Goal: Task Accomplishment & Management: Use online tool/utility

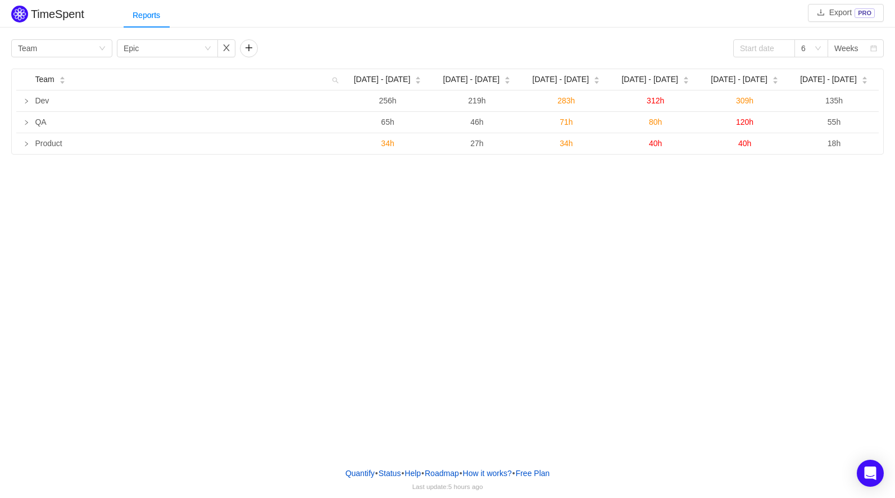
click at [656, 205] on div "TimeSpent Export PRO Reports Group by Team Group by Epic 6 Weeks Team Aug 25 - …" at bounding box center [447, 229] width 895 height 458
click at [767, 43] on input at bounding box center [764, 48] width 62 height 18
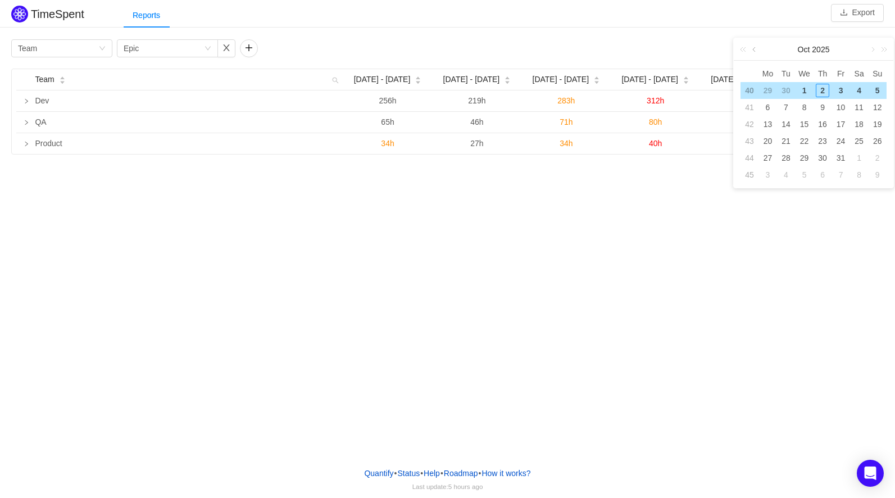
click at [754, 47] on link at bounding box center [755, 49] width 10 height 22
click at [768, 86] on div "1" at bounding box center [767, 90] width 13 height 13
type input "2025-09-01"
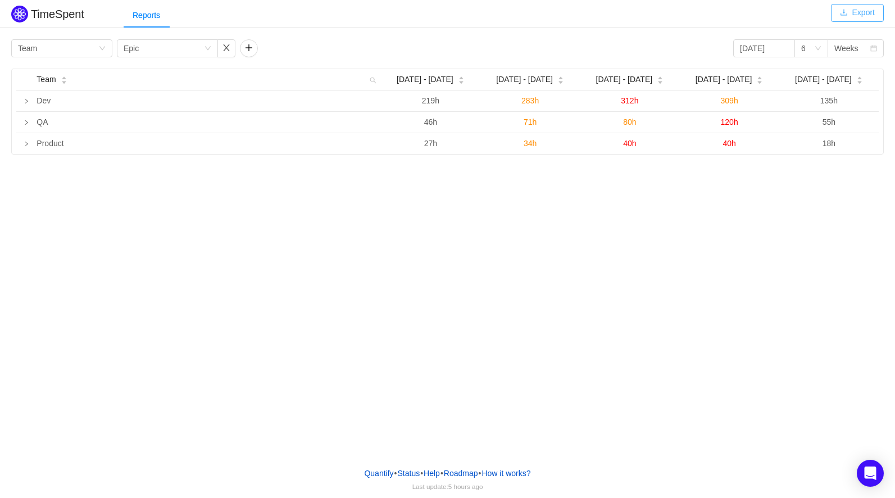
click at [852, 14] on button "Export" at bounding box center [857, 13] width 53 height 18
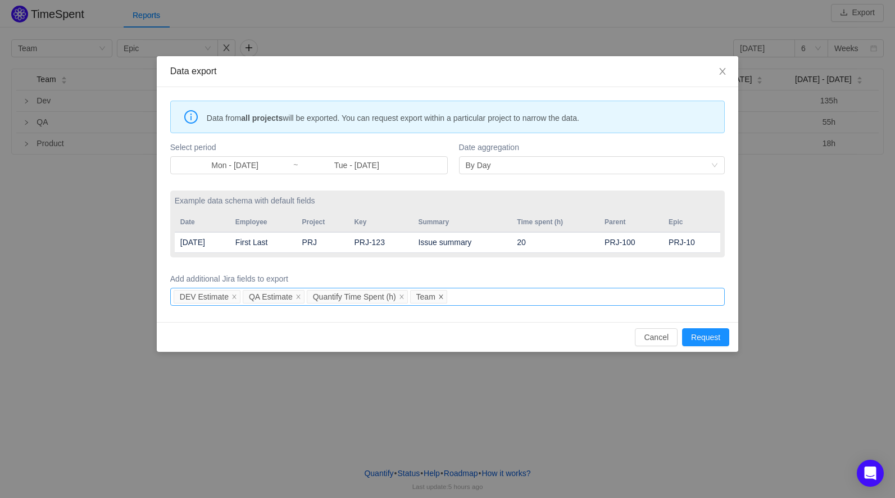
click at [444, 296] on icon "icon: close" at bounding box center [441, 297] width 6 height 6
click at [404, 294] on icon "icon: close" at bounding box center [402, 297] width 6 height 6
click at [394, 294] on div "DEV Estimate QA Estimate" at bounding box center [446, 296] width 544 height 17
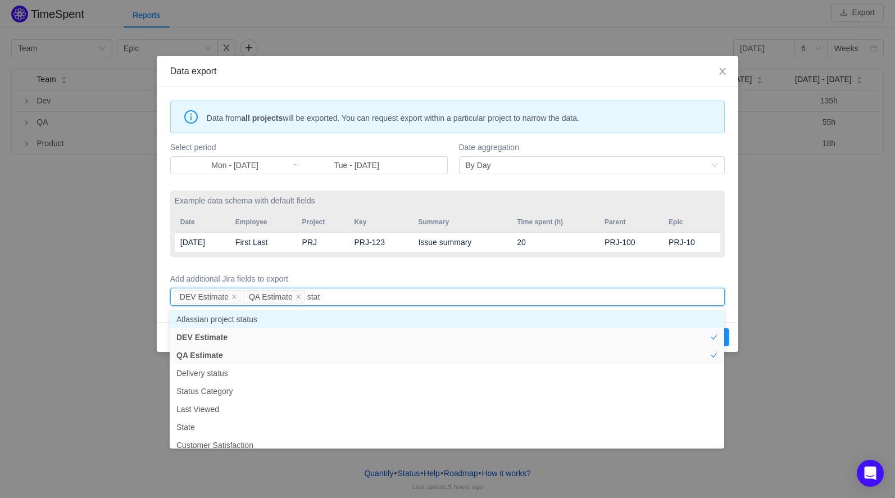
type input "statu"
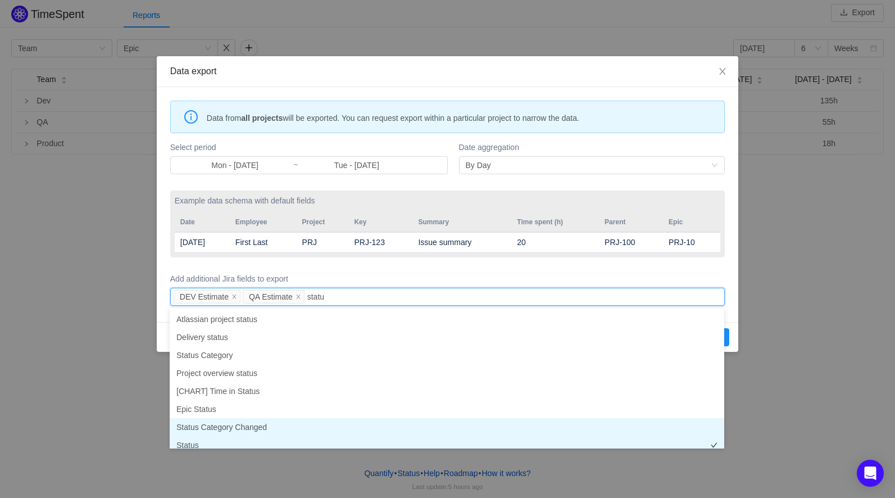
scroll to position [6, 0]
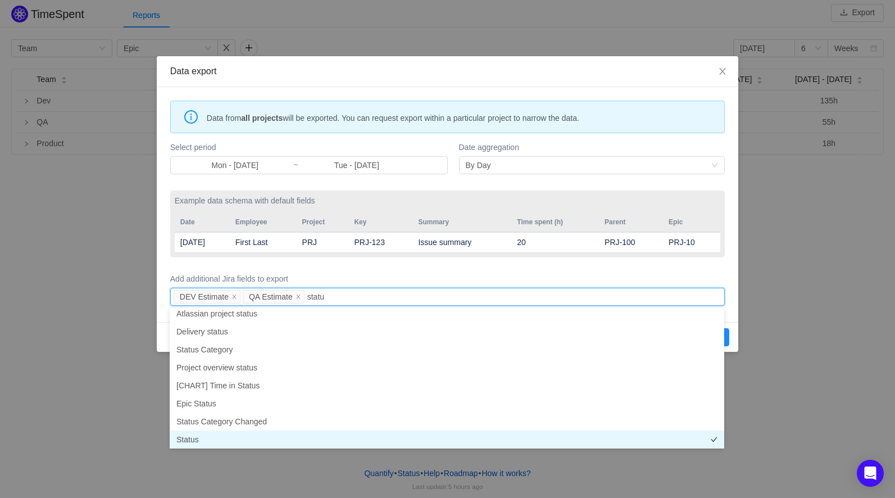
click at [288, 439] on li "Status" at bounding box center [447, 439] width 554 height 18
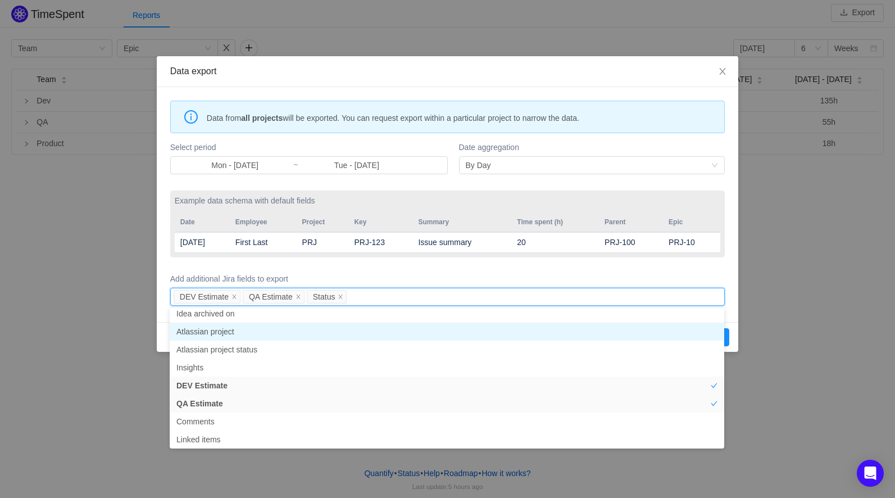
scroll to position [2, 0]
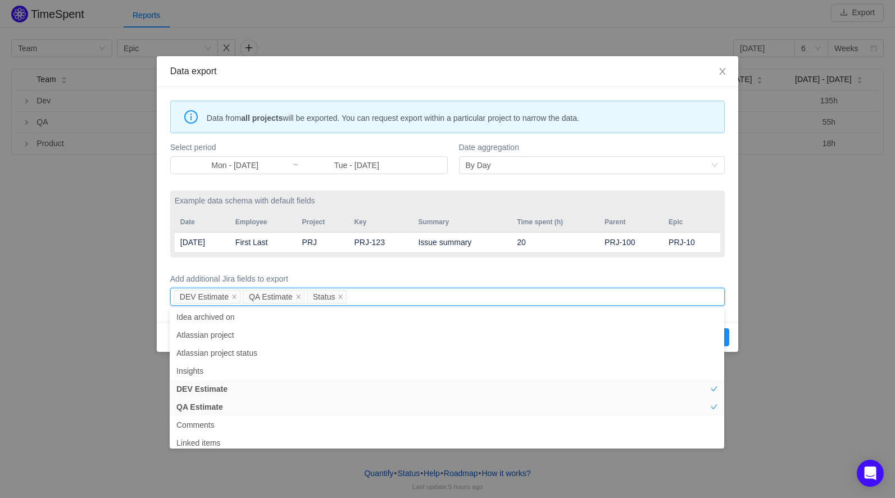
click at [677, 273] on label "Add additional Jira fields to export" at bounding box center [447, 279] width 554 height 12
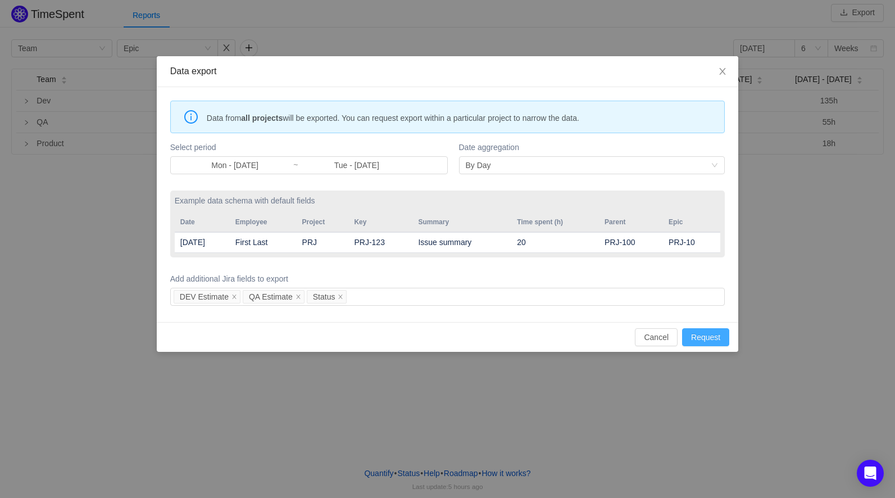
click at [703, 340] on button "Request" at bounding box center [705, 337] width 47 height 18
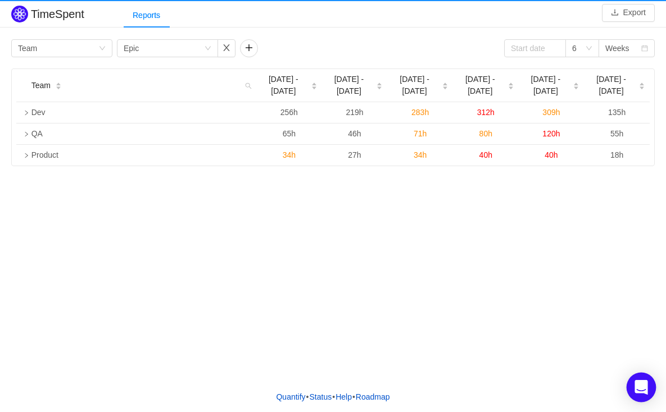
click at [639, 389] on icon "Open Intercom Messenger" at bounding box center [640, 387] width 13 height 15
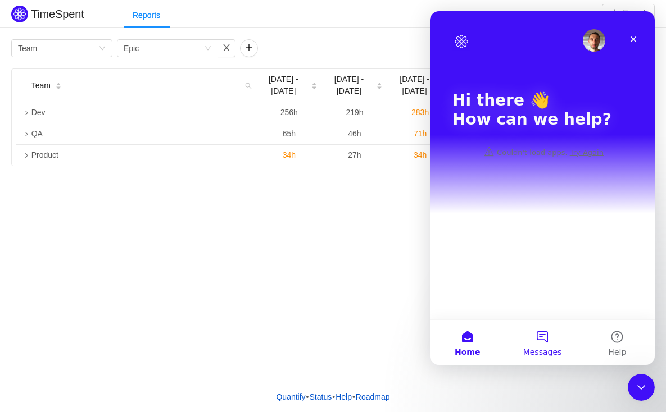
click at [549, 342] on button "Messages" at bounding box center [541, 342] width 75 height 45
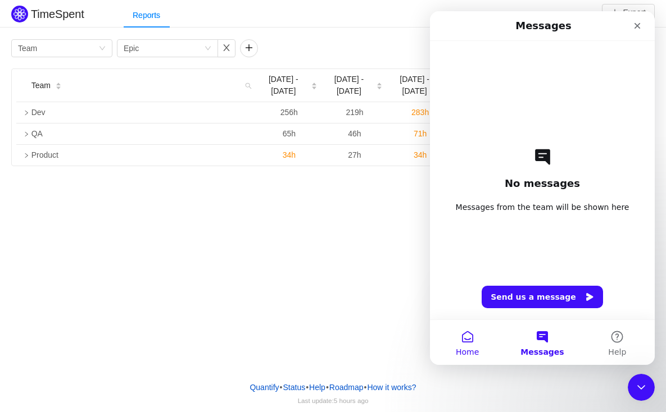
click at [469, 343] on button "Home" at bounding box center [467, 342] width 75 height 45
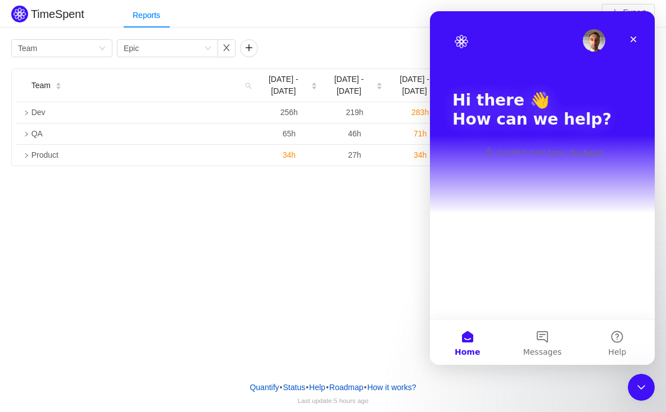
click at [457, 35] on img "Intercom messenger" at bounding box center [461, 42] width 18 height 18
click at [215, 198] on div "TimeSpent Export Reports Group by Team Group by Epic 6 Weeks Team Aug 25 - 31 S…" at bounding box center [333, 186] width 666 height 372
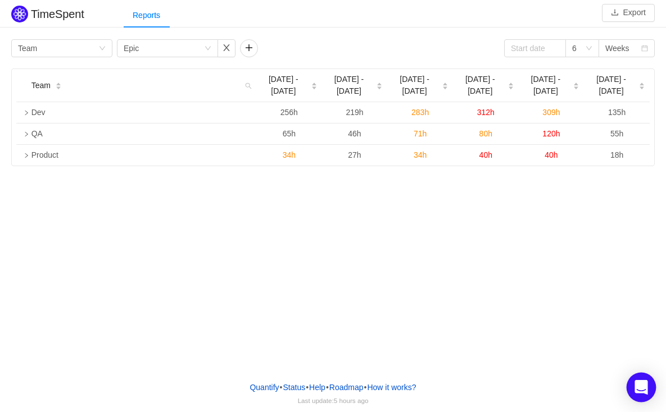
click at [643, 388] on icon "Open Intercom Messenger" at bounding box center [640, 387] width 13 height 15
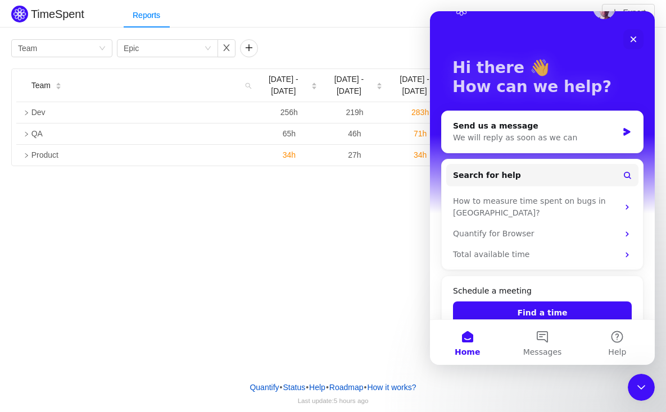
scroll to position [39, 0]
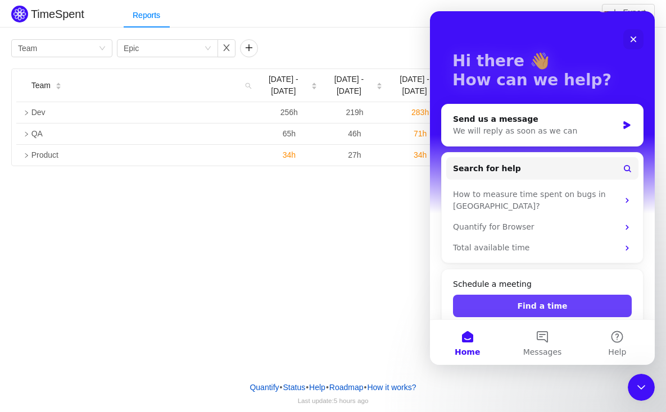
click at [538, 297] on button "Find a time" at bounding box center [542, 306] width 179 height 22
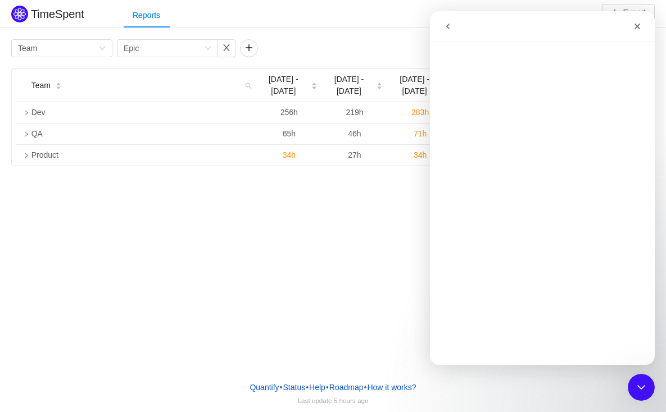
scroll to position [0, 0]
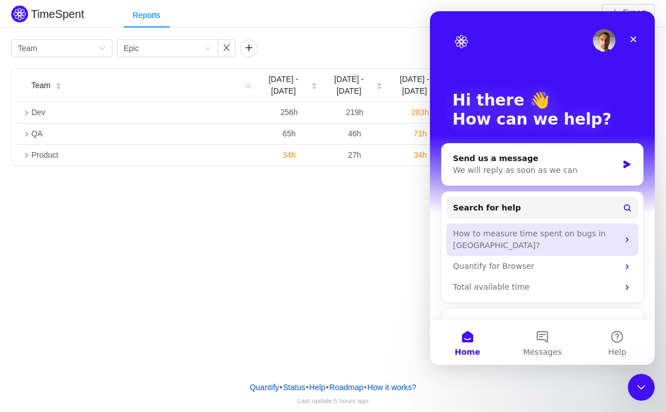
click at [540, 233] on div "How to measure time spent on bugs in Jira?" at bounding box center [535, 240] width 165 height 24
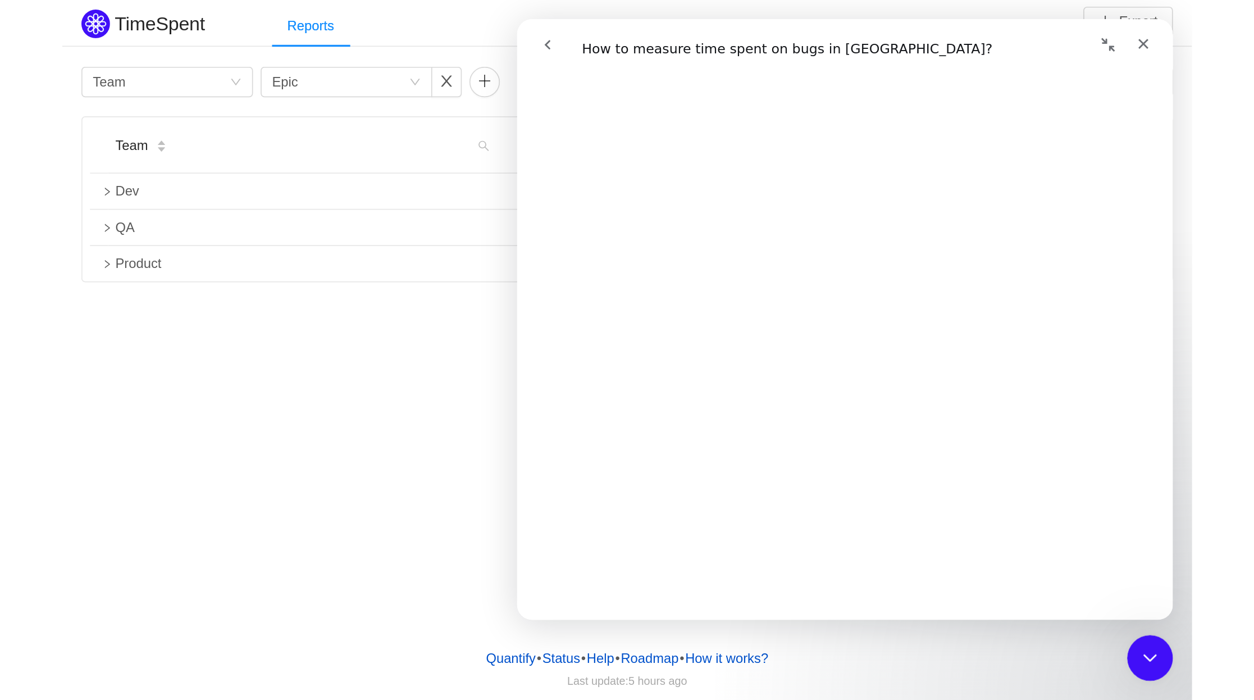
scroll to position [198, 0]
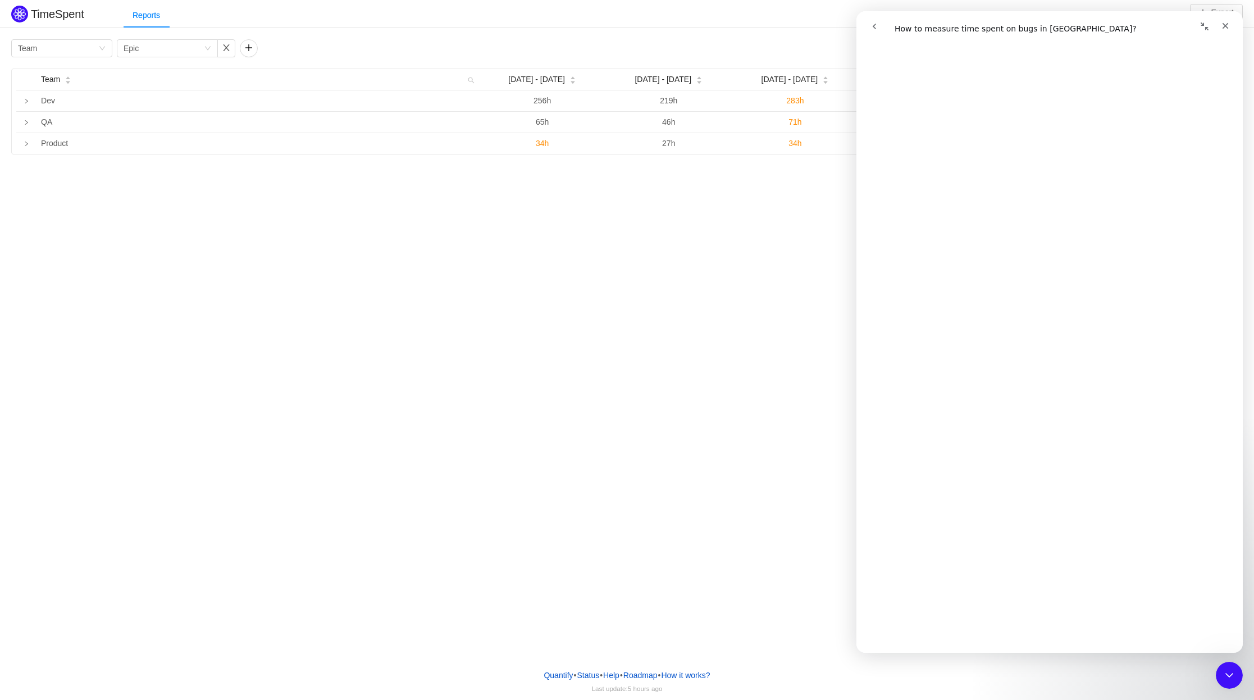
click at [321, 214] on div "TimeSpent Export Reports Group by Team Group by Epic 6 Weeks Team Aug 25 - 31 S…" at bounding box center [627, 330] width 1254 height 660
click at [665, 26] on icon "Close" at bounding box center [1225, 25] width 9 height 9
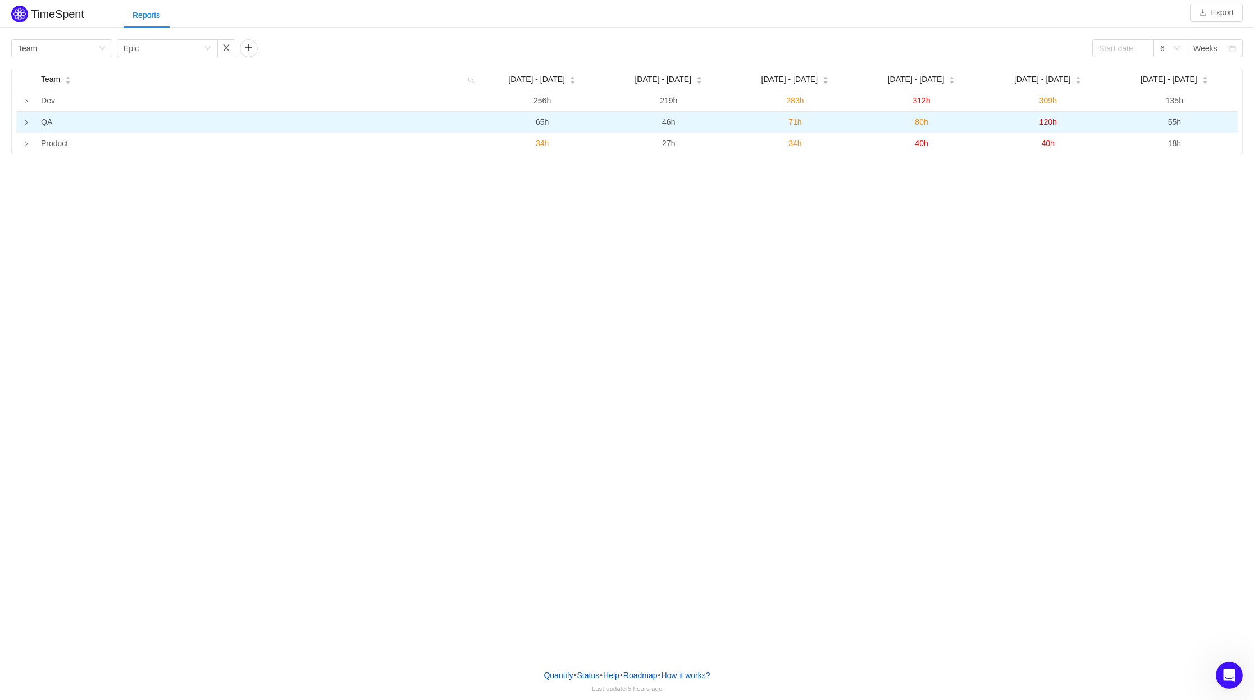
scroll to position [0, 0]
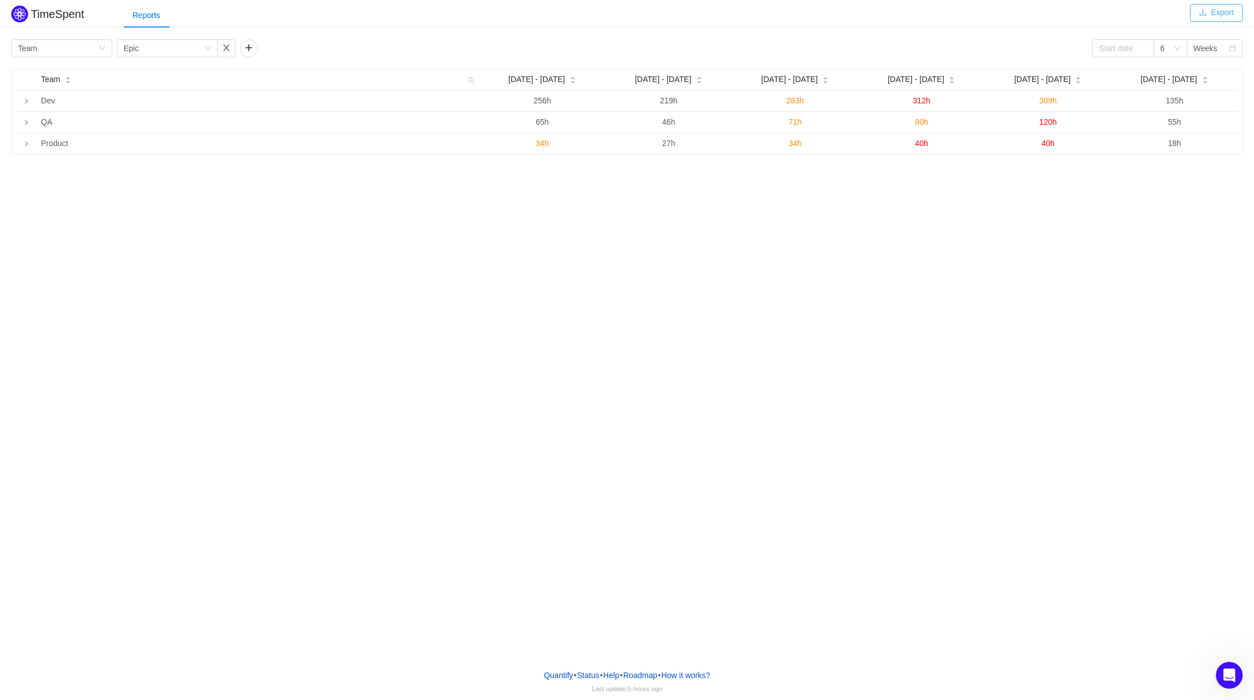
click at [665, 12] on button "Export" at bounding box center [1216, 13] width 53 height 18
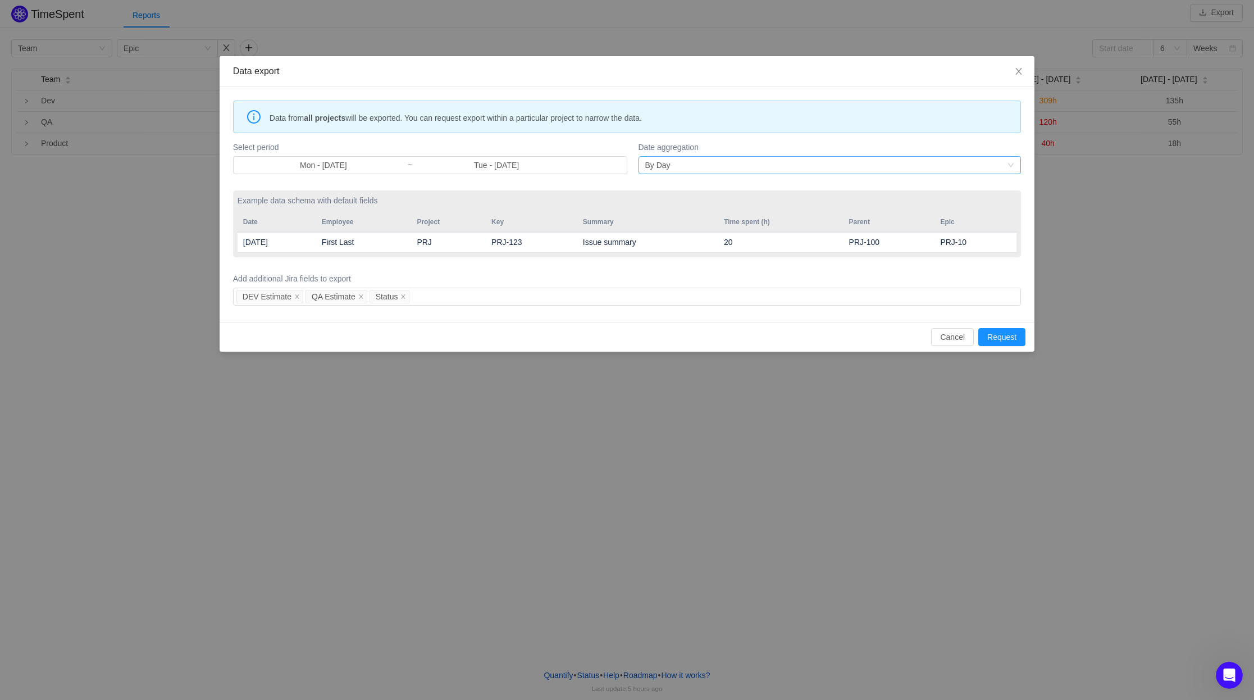
click at [665, 163] on div "By Day" at bounding box center [826, 165] width 362 height 17
click at [570, 140] on div "Select period Mon - Sep 01, 2025 ~ Tue - Sep 30, 2025" at bounding box center [430, 157] width 394 height 37
click at [576, 120] on span "Data from all projects will be exported. You can request export within a partic…" at bounding box center [641, 118] width 743 height 12
click at [463, 242] on td "PRJ" at bounding box center [448, 242] width 75 height 21
click at [494, 299] on div "DEV Estimate QA Estimate Status" at bounding box center [625, 296] width 778 height 17
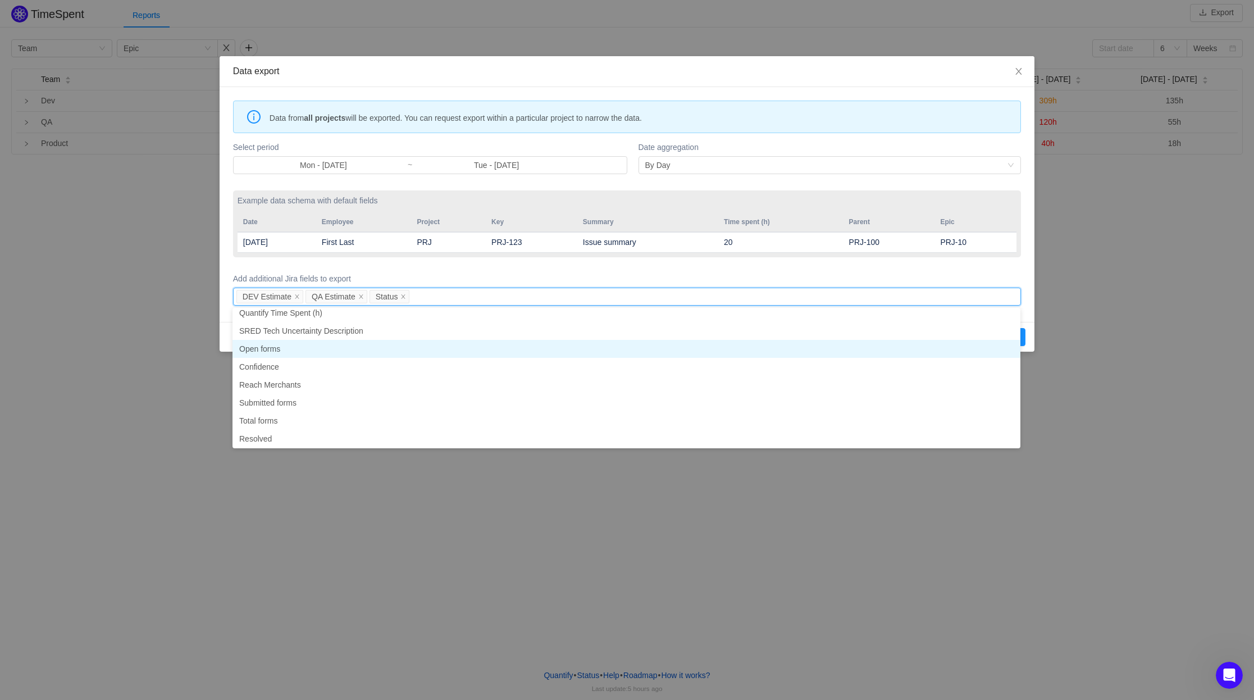
scroll to position [1135, 0]
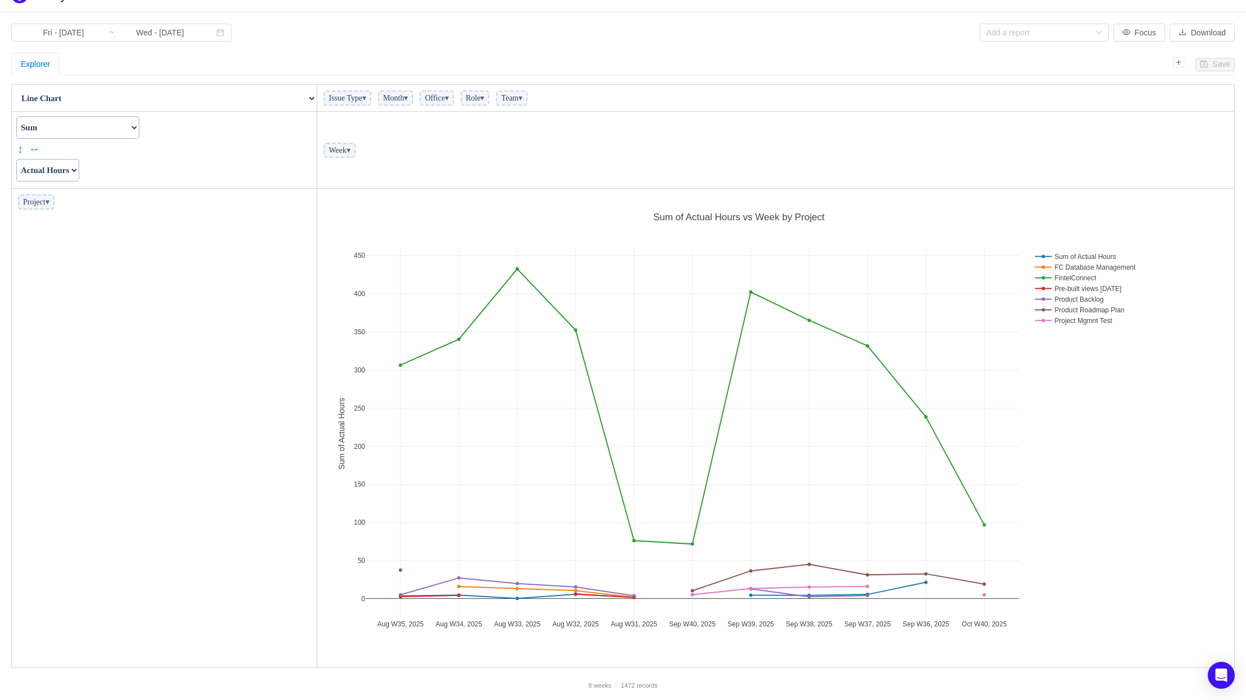
scroll to position [24, 0]
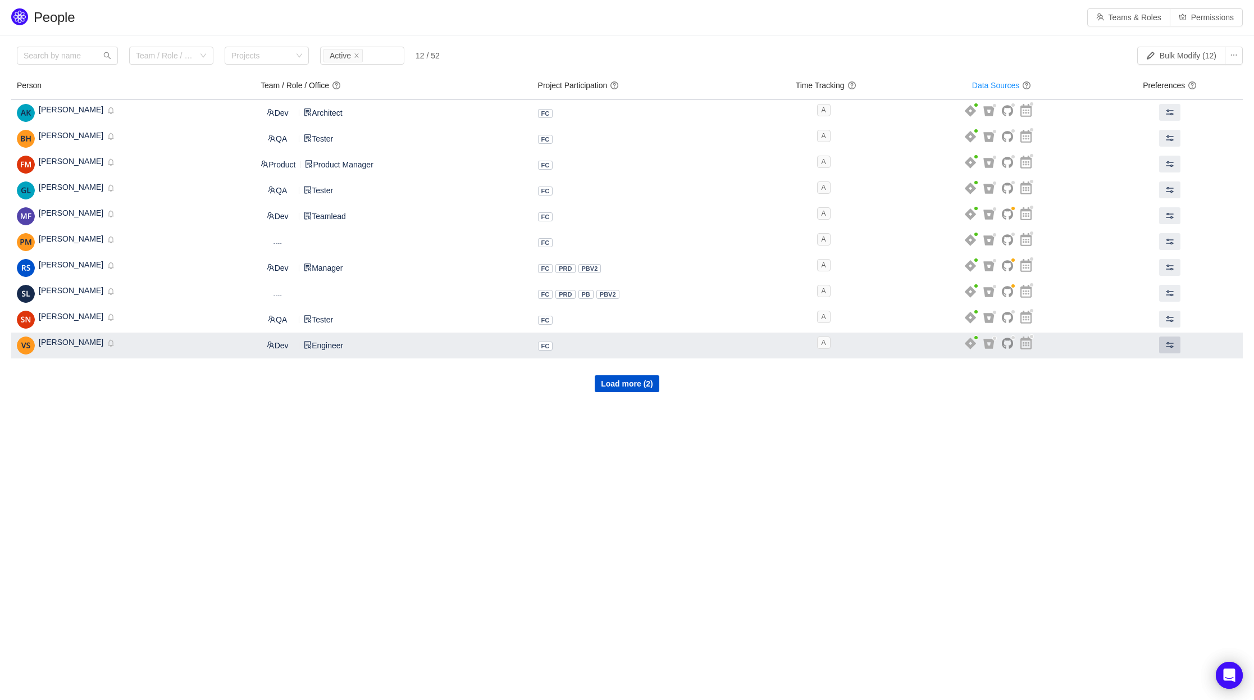
click at [1170, 348] on span at bounding box center [1170, 344] width 9 height 9
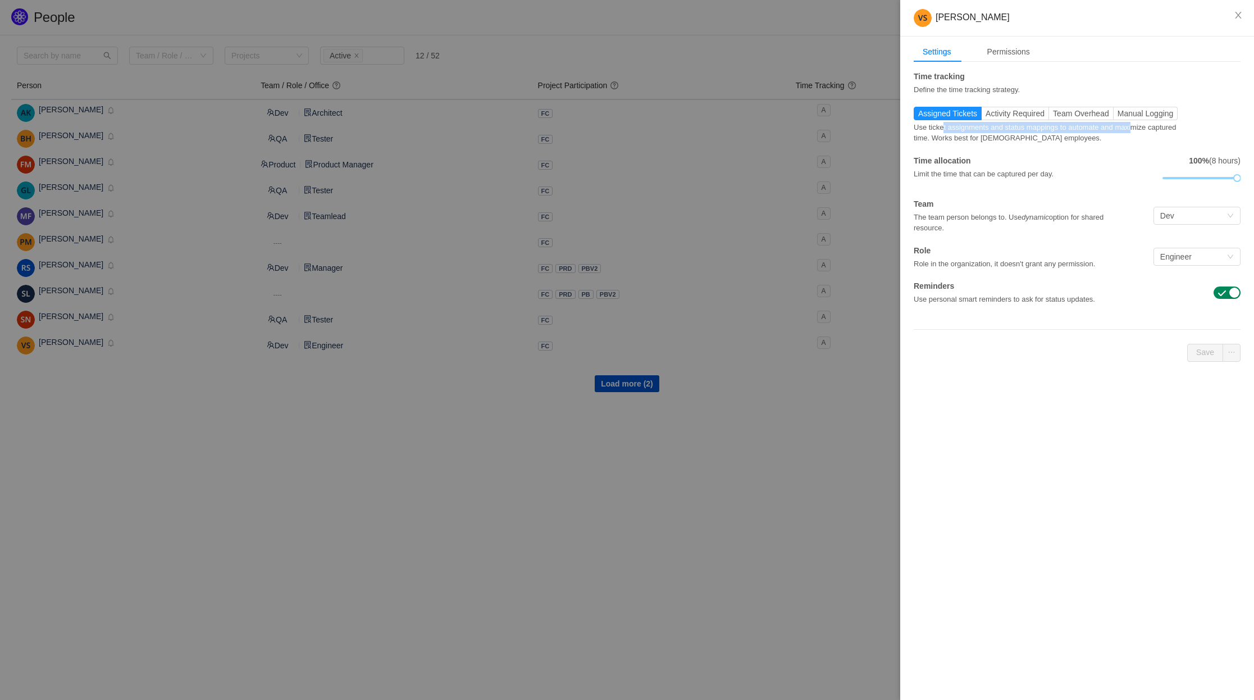
drag, startPoint x: 943, startPoint y: 129, endPoint x: 1140, endPoint y: 131, distance: 197.2
click at [1140, 131] on div "Use ticket assignments and status mappings to automate and maximize captured ti…" at bounding box center [1050, 132] width 272 height 24
click at [1074, 137] on div "Use ticket assignments and status mappings to automate and maximize captured ti…" at bounding box center [1050, 132] width 272 height 24
click at [1156, 115] on span "Manual Logging" at bounding box center [1146, 113] width 56 height 9
click at [1118, 116] on input "Manual Logging" at bounding box center [1118, 116] width 0 height 0
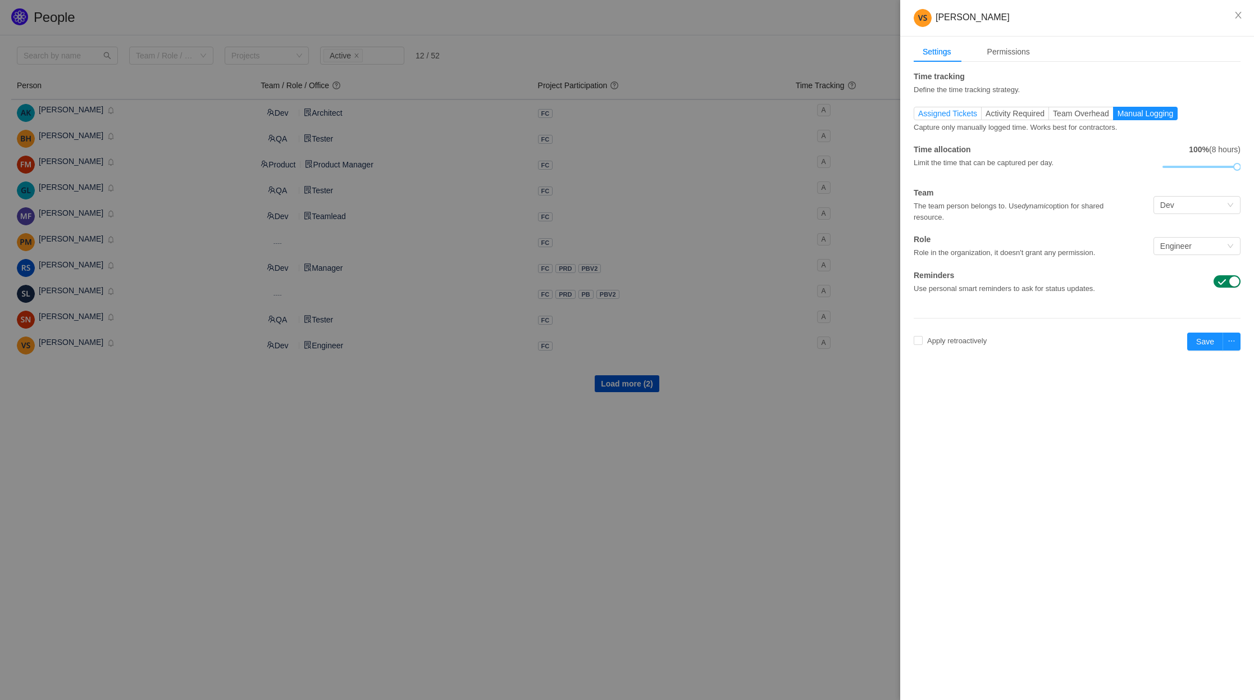
click at [968, 115] on span "Assigned Tickets" at bounding box center [947, 113] width 59 height 9
click at [918, 116] on input "Assigned Tickets" at bounding box center [918, 116] width 0 height 0
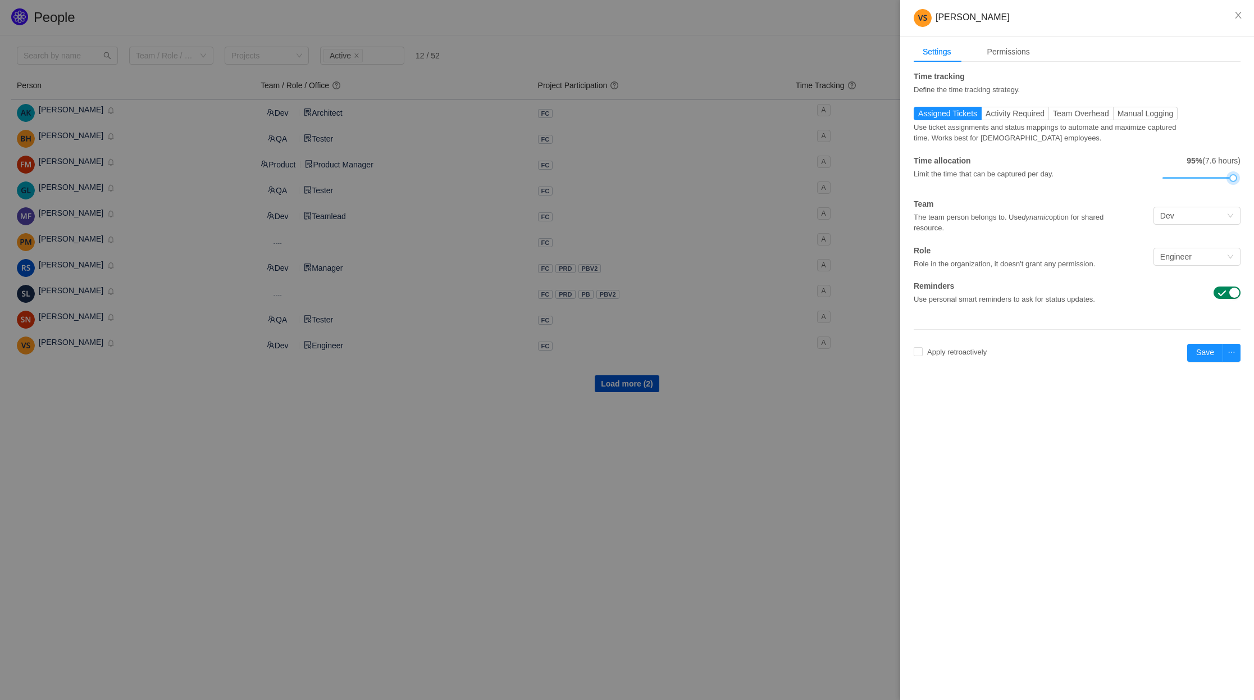
click at [1232, 178] on div at bounding box center [1234, 178] width 8 height 8
click at [1235, 178] on div at bounding box center [1234, 178] width 8 height 8
click at [983, 349] on span "Apply retroactively" at bounding box center [957, 352] width 69 height 8
click at [1010, 323] on button "Okay to erase" at bounding box center [1005, 322] width 58 height 13
checkbox input "true"
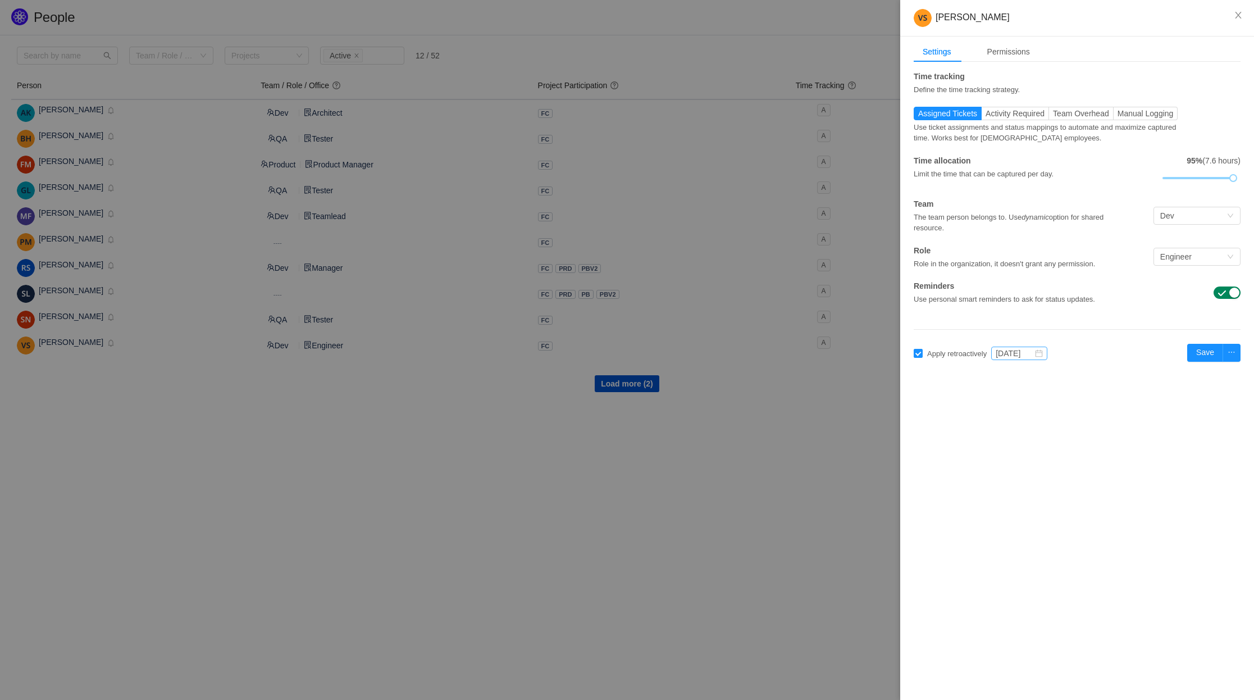
click at [1043, 355] on icon "icon: calendar" at bounding box center [1039, 353] width 8 height 8
click at [1122, 458] on link "Sep" at bounding box center [1128, 454] width 23 height 13
type input "Sep 2025"
click at [1147, 420] on div "Vikramjit Singh Settings Permissions Time tracking Define the time tracking str…" at bounding box center [1077, 350] width 354 height 700
click at [1217, 356] on button "Save" at bounding box center [1206, 353] width 36 height 18
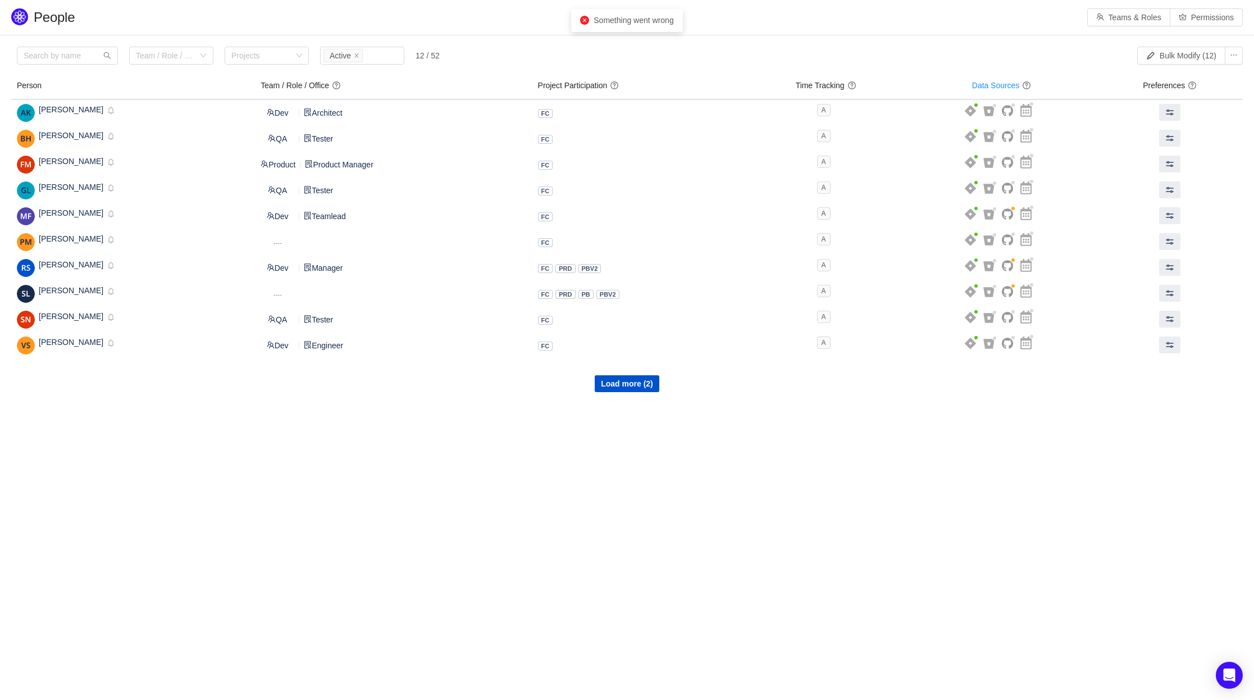
click at [617, 24] on span "Something went wrong" at bounding box center [634, 20] width 80 height 9
click at [590, 24] on div "Something went wrong" at bounding box center [626, 21] width 93 height 12
copy span "Something went wrong"
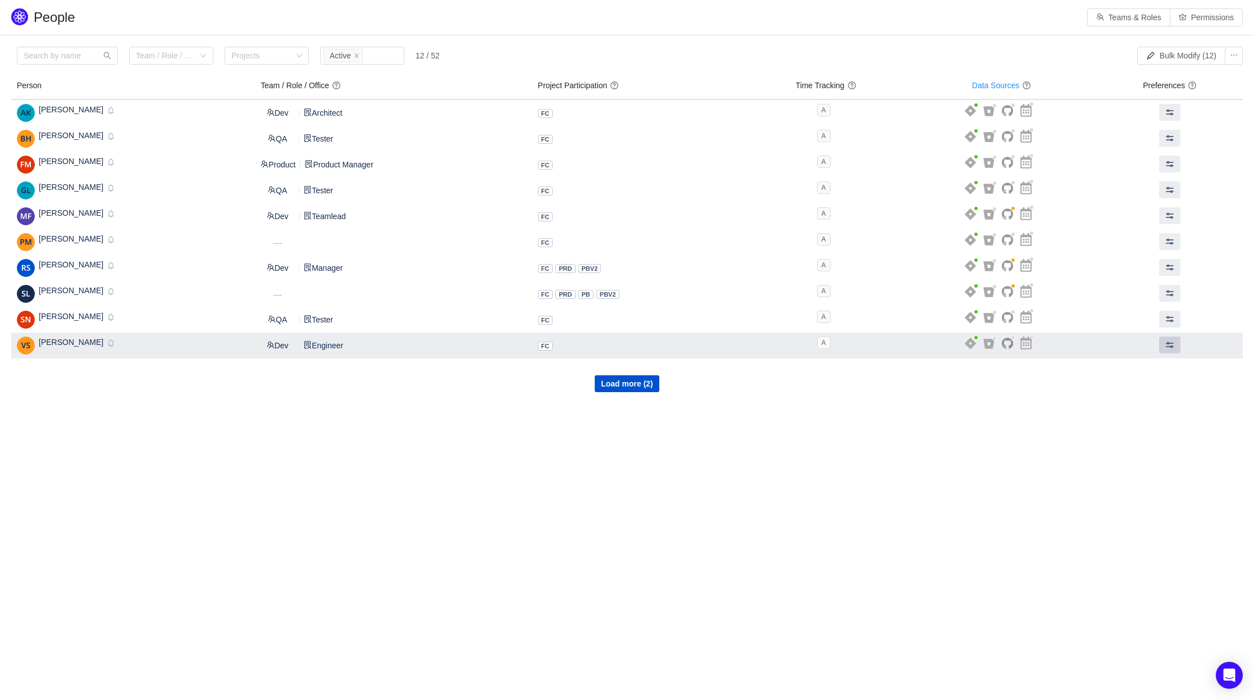
click at [1175, 347] on span at bounding box center [1170, 344] width 9 height 9
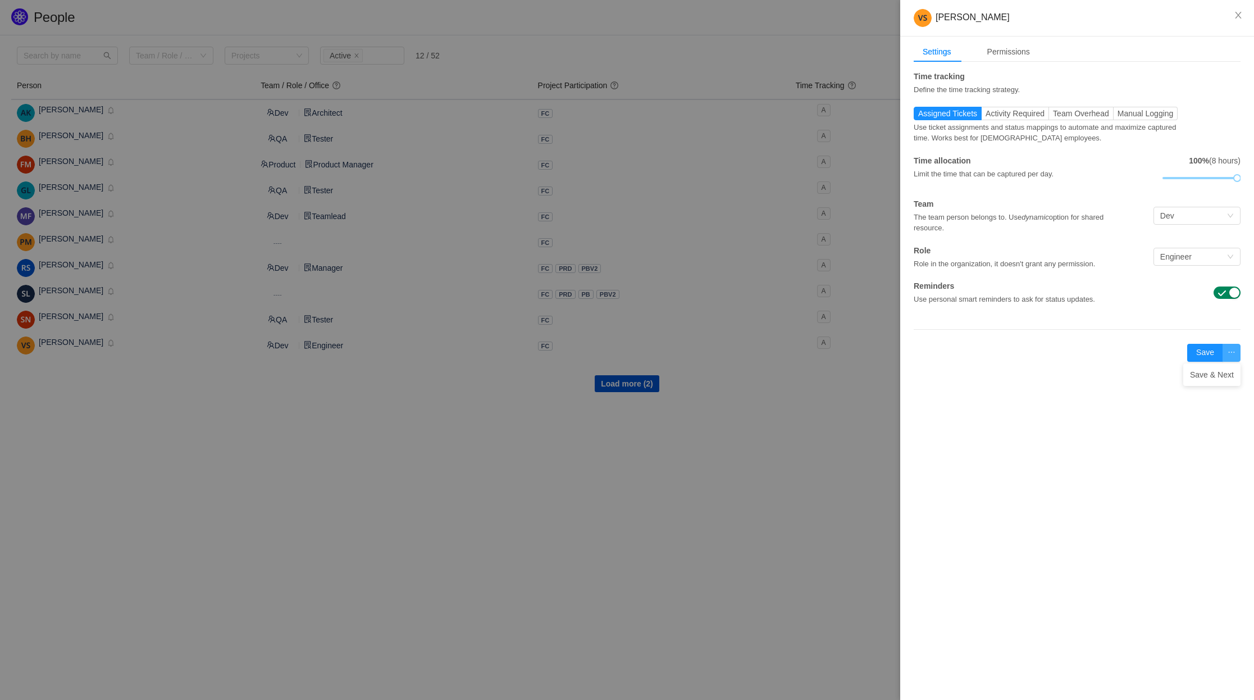
click at [1235, 353] on button "button" at bounding box center [1232, 353] width 18 height 18
click at [1143, 339] on div "Settings Permissions Time tracking Define the time tracking strategy. Assigned …" at bounding box center [1077, 212] width 354 height 350
click at [1201, 350] on button "Save" at bounding box center [1206, 353] width 36 height 18
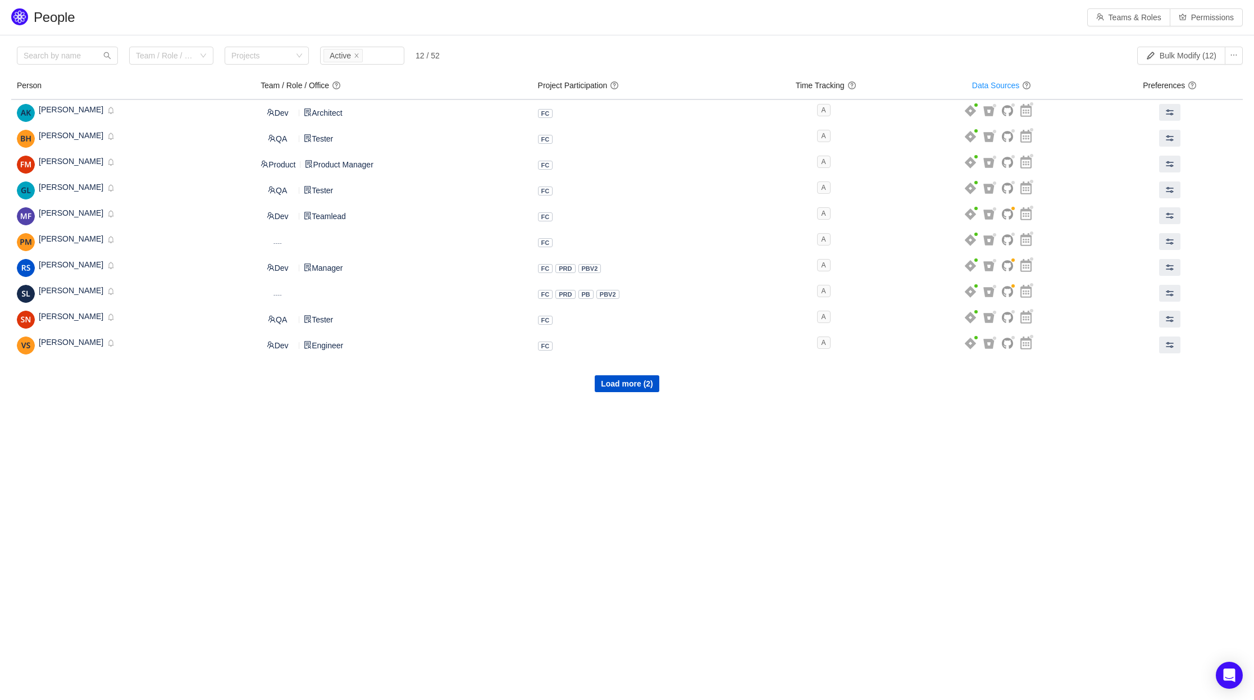
click at [893, 420] on body "People Teams & Roles Permissions Please review the list of users with privilege…" at bounding box center [627, 350] width 1254 height 700
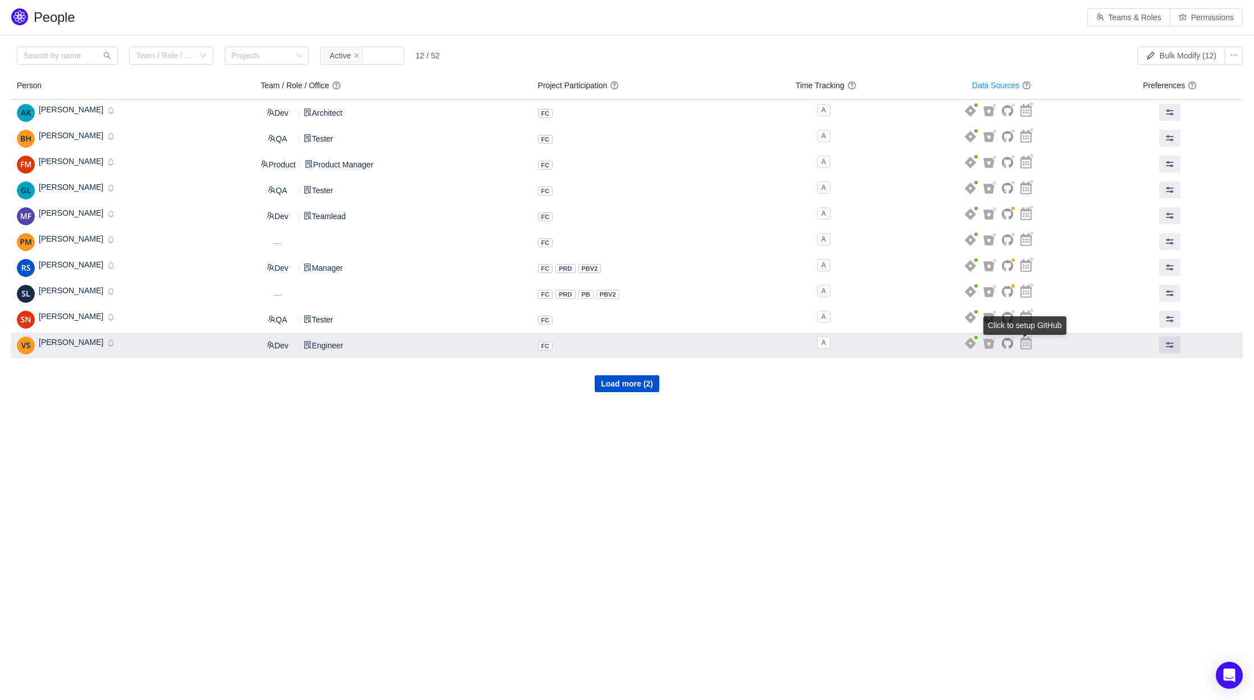
click at [1013, 345] on icon at bounding box center [1007, 343] width 11 height 11
click at [1171, 347] on span at bounding box center [1170, 344] width 9 height 9
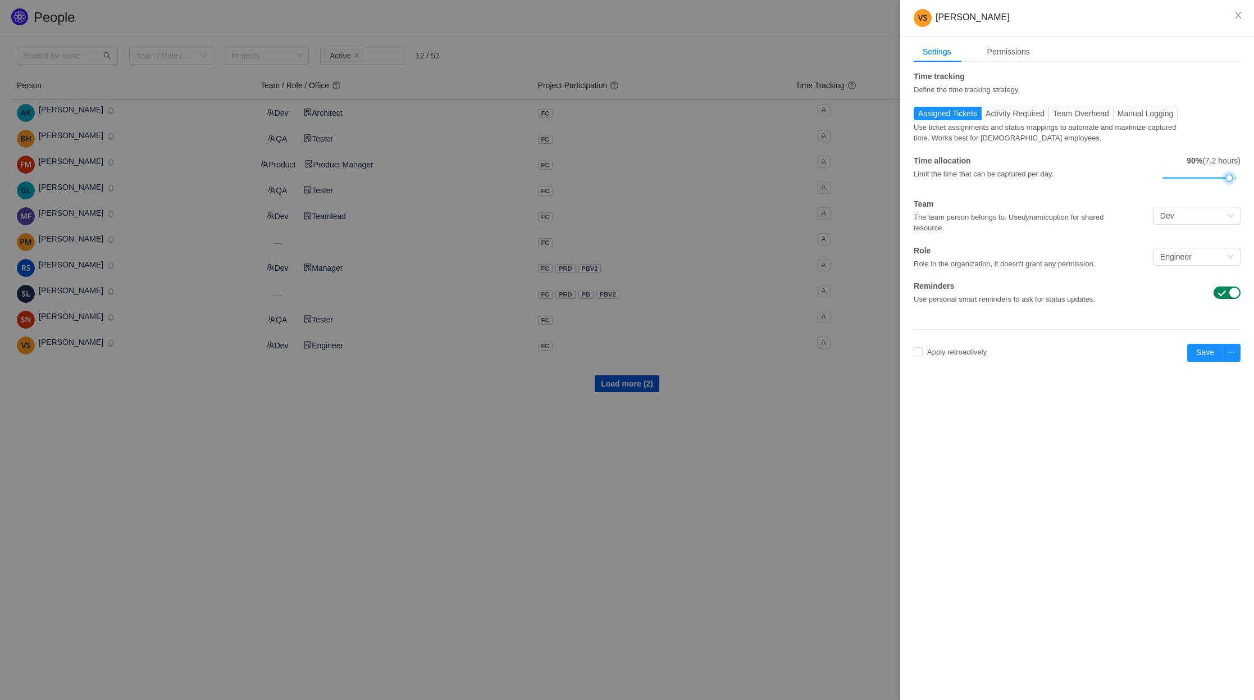
click at [1230, 176] on div at bounding box center [1200, 178] width 75 height 7
click at [1235, 17] on icon "icon: close" at bounding box center [1238, 15] width 9 height 9
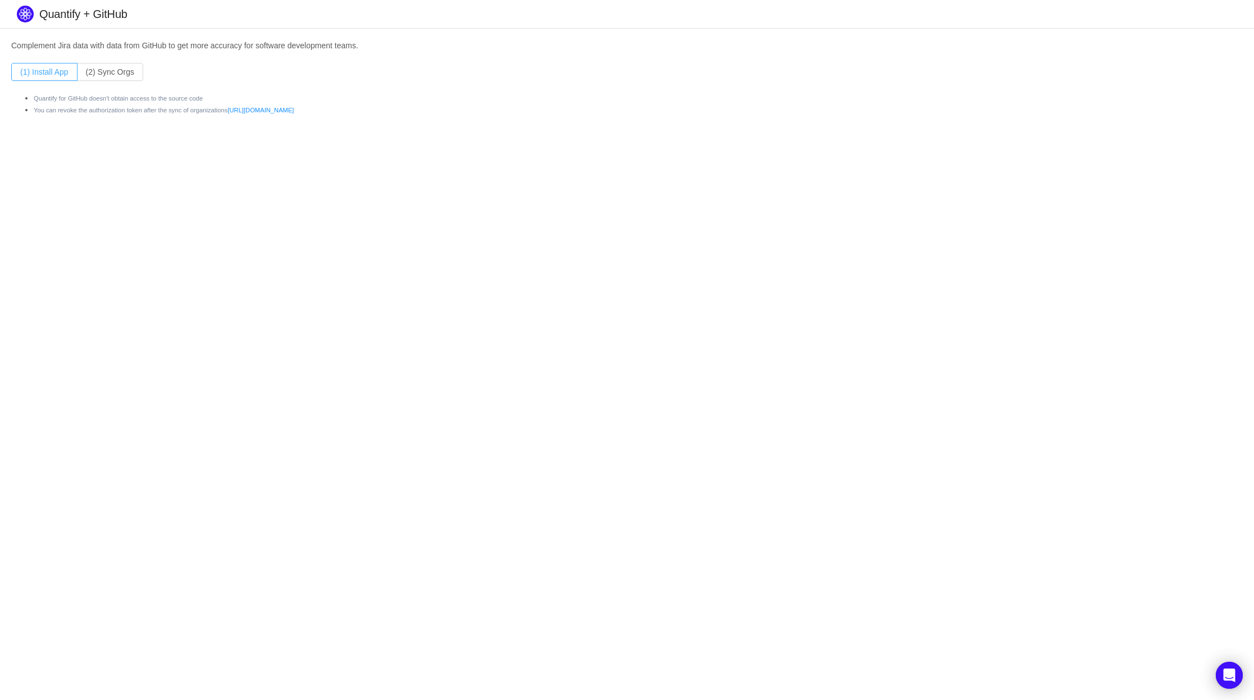
click at [46, 76] on button "(1) Install App" at bounding box center [44, 72] width 66 height 18
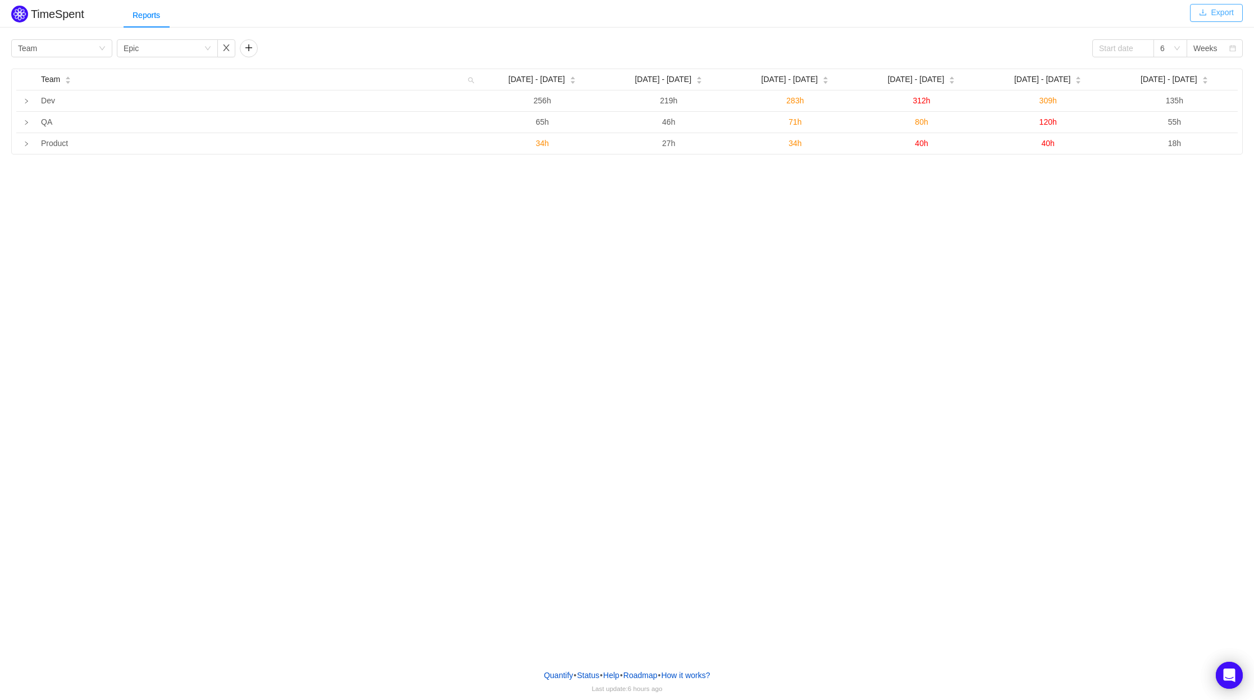
click at [1207, 19] on button "Export" at bounding box center [1216, 13] width 53 height 18
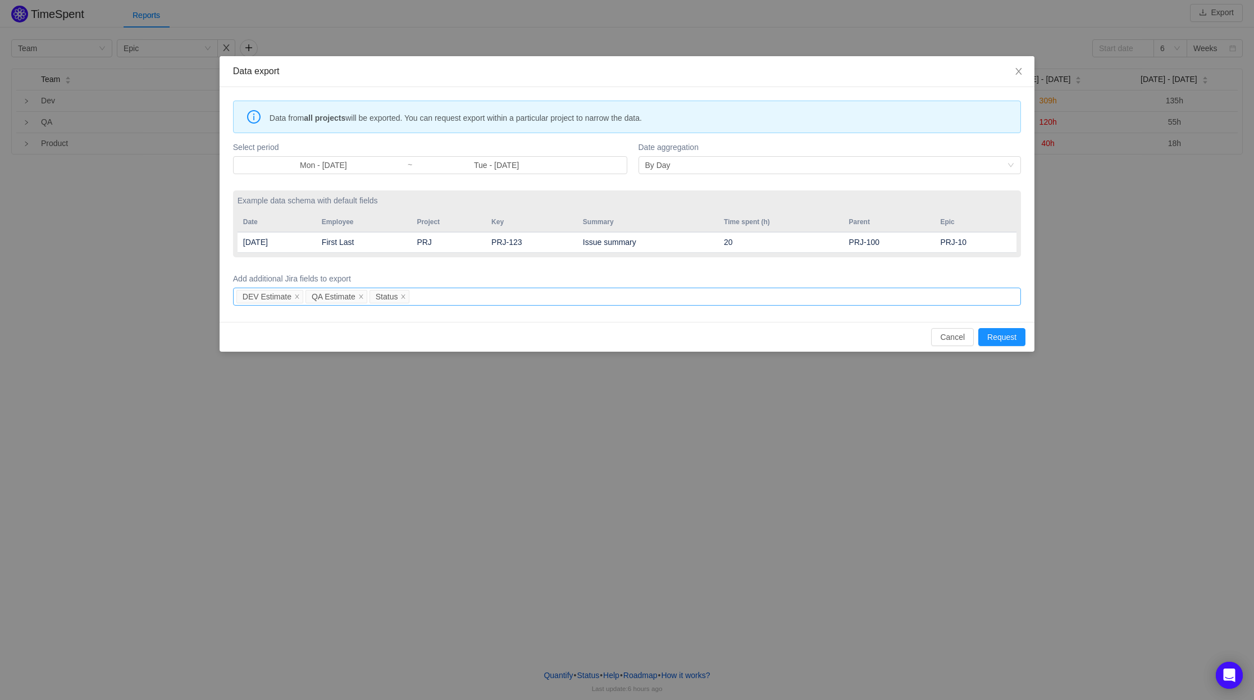
click at [454, 298] on div "DEV Estimate QA Estimate Status" at bounding box center [625, 296] width 778 height 17
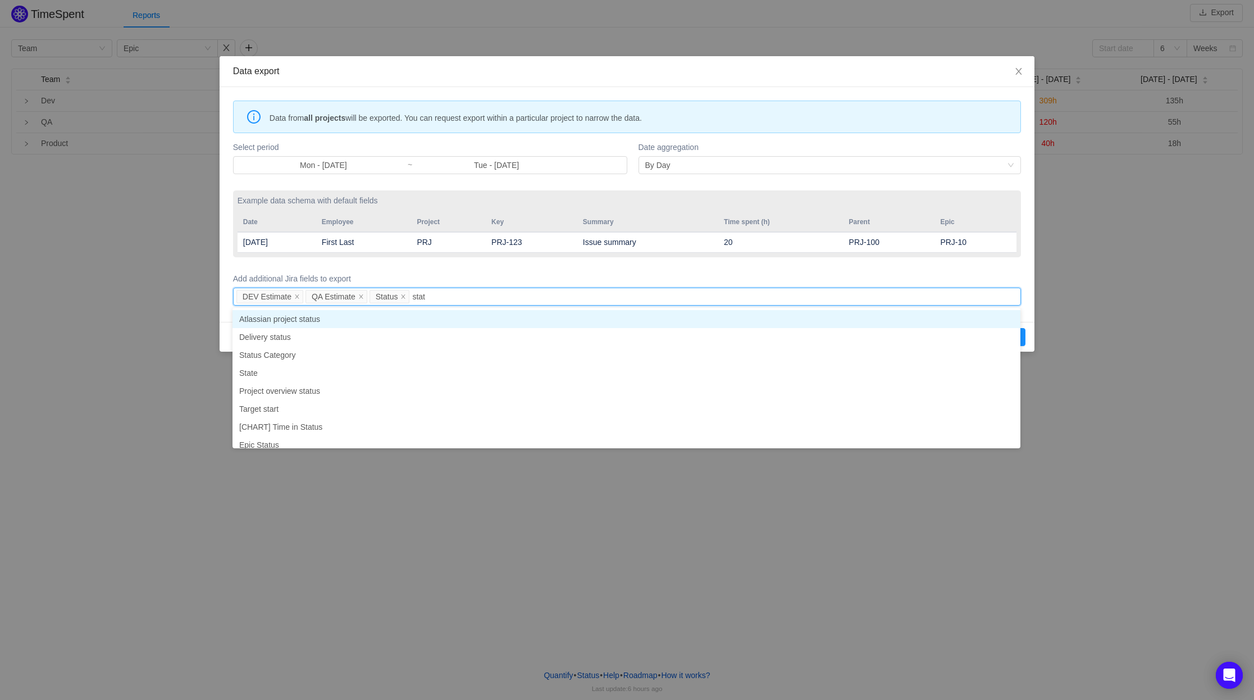
type input "statu"
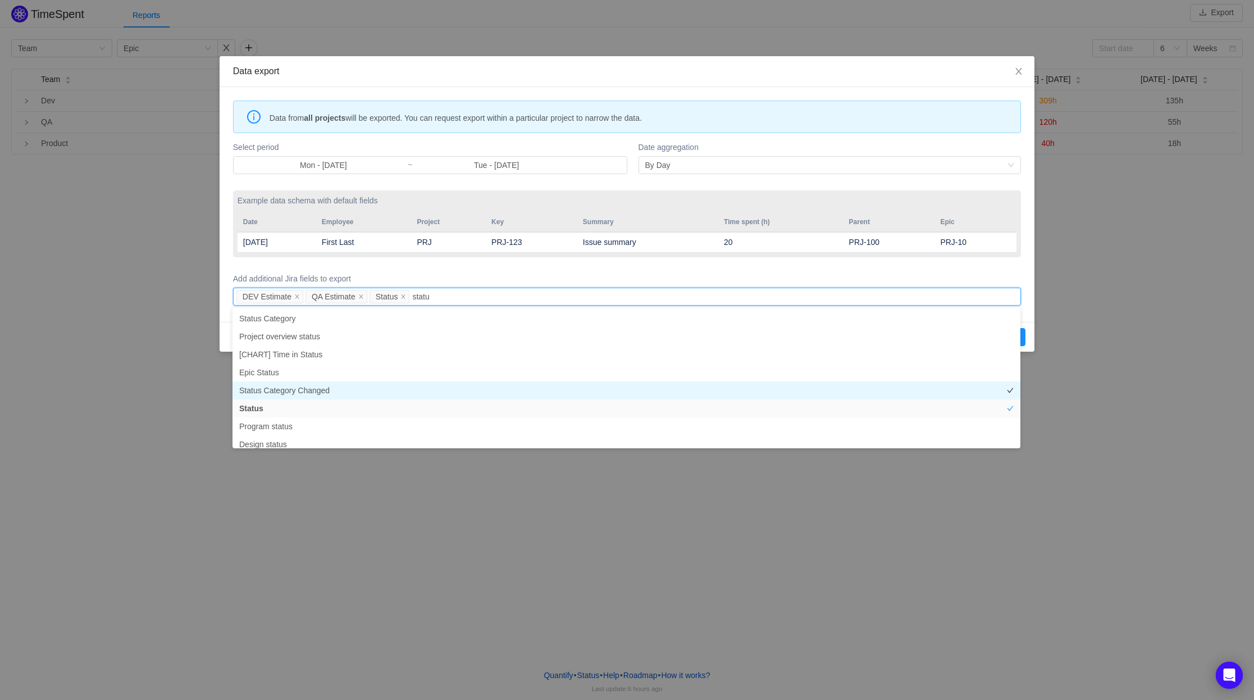
scroll to position [44, 0]
click at [483, 384] on li "Status Category Changed" at bounding box center [627, 383] width 788 height 18
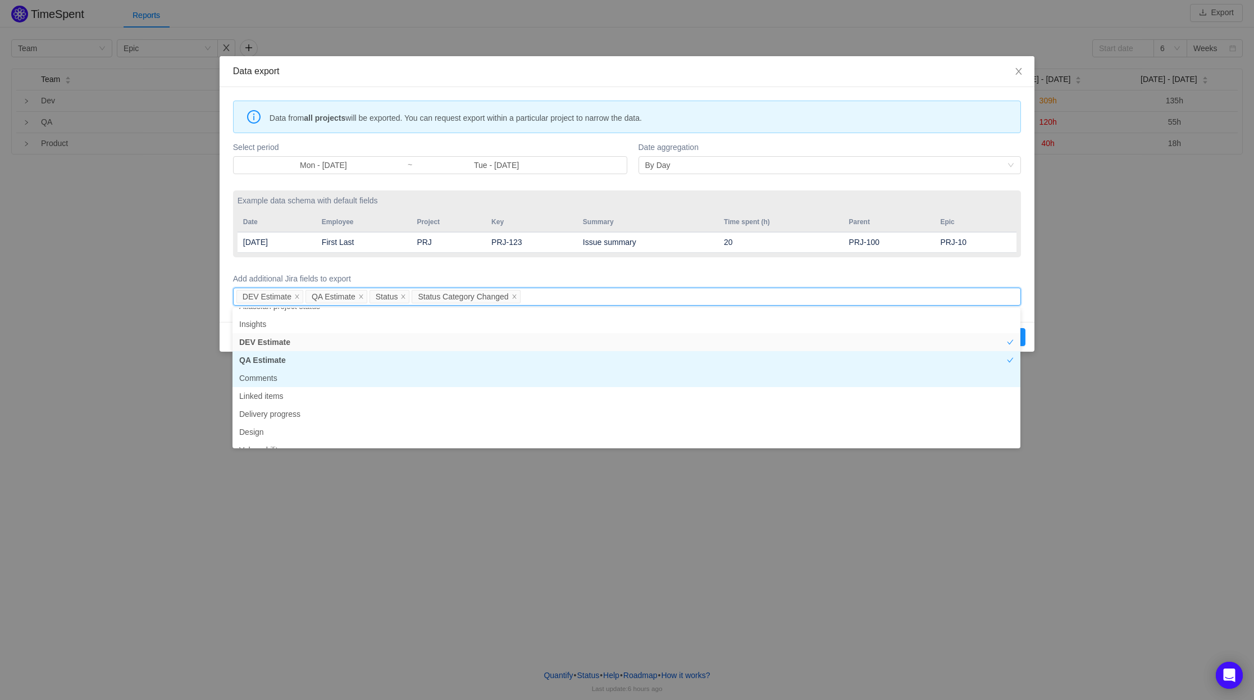
scroll to position [0, 0]
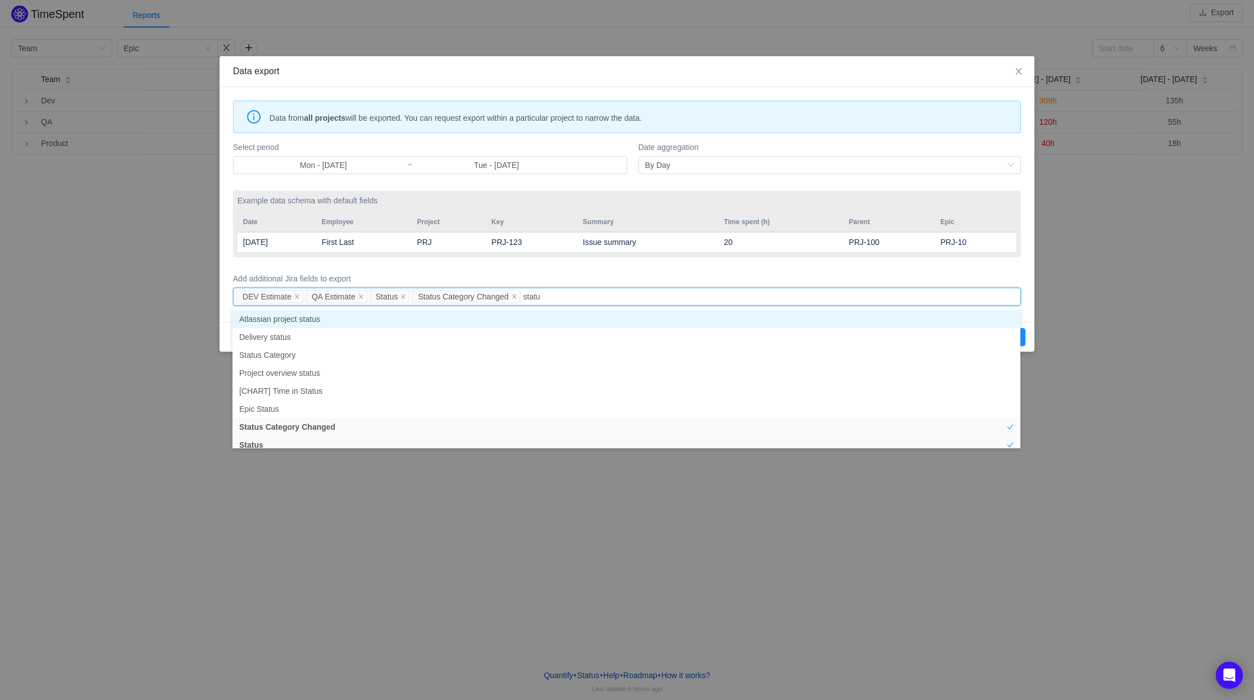
type input "status"
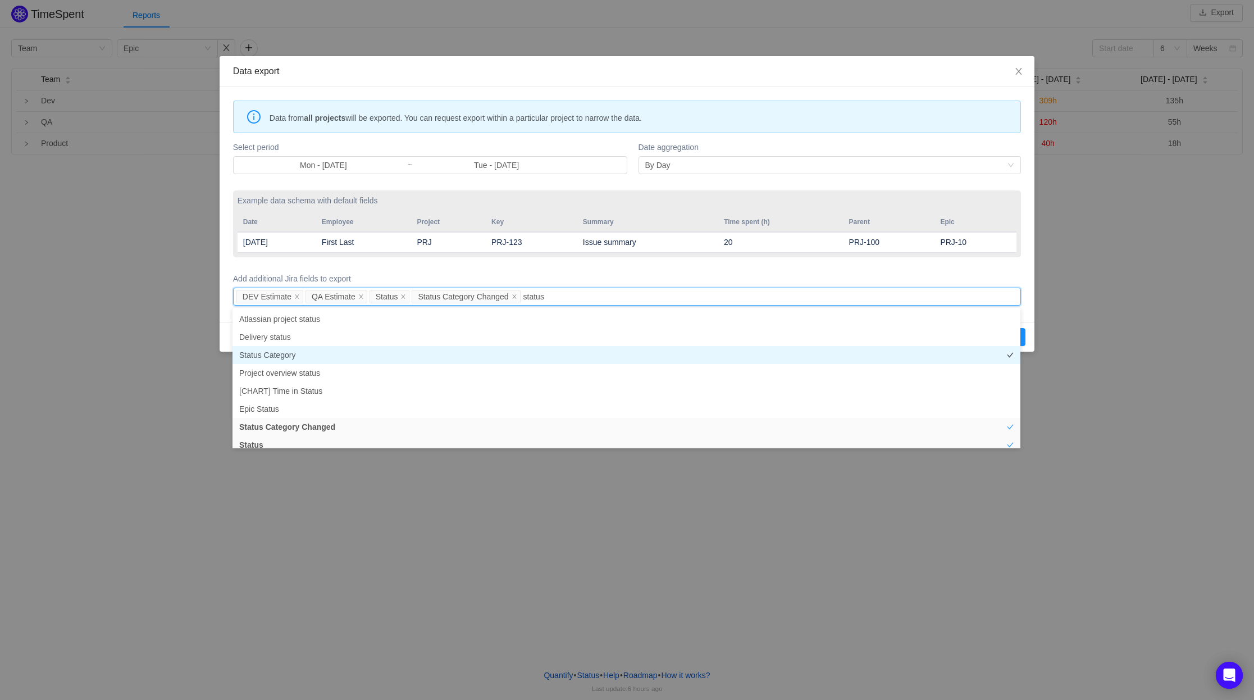
click at [460, 355] on li "Status Category" at bounding box center [627, 355] width 788 height 18
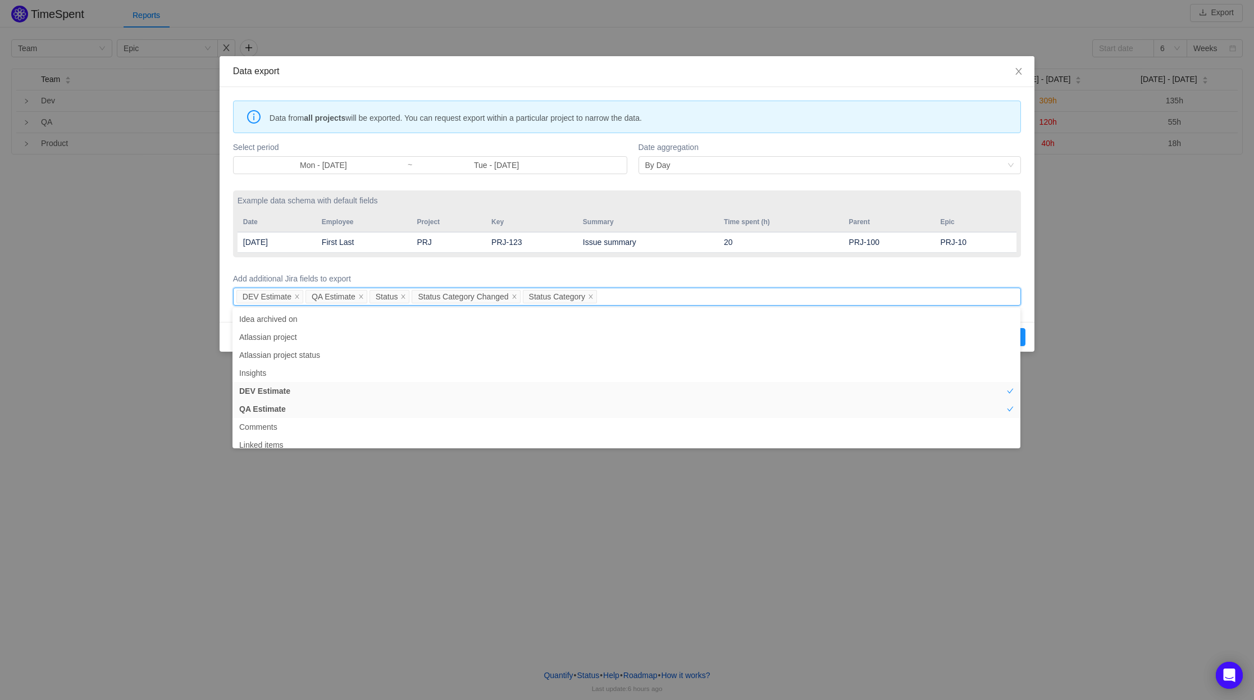
click at [751, 269] on form "Select period Mon - [DATE] ~ Tue - [DATE] Date aggregation By Day Example data …" at bounding box center [627, 223] width 788 height 169
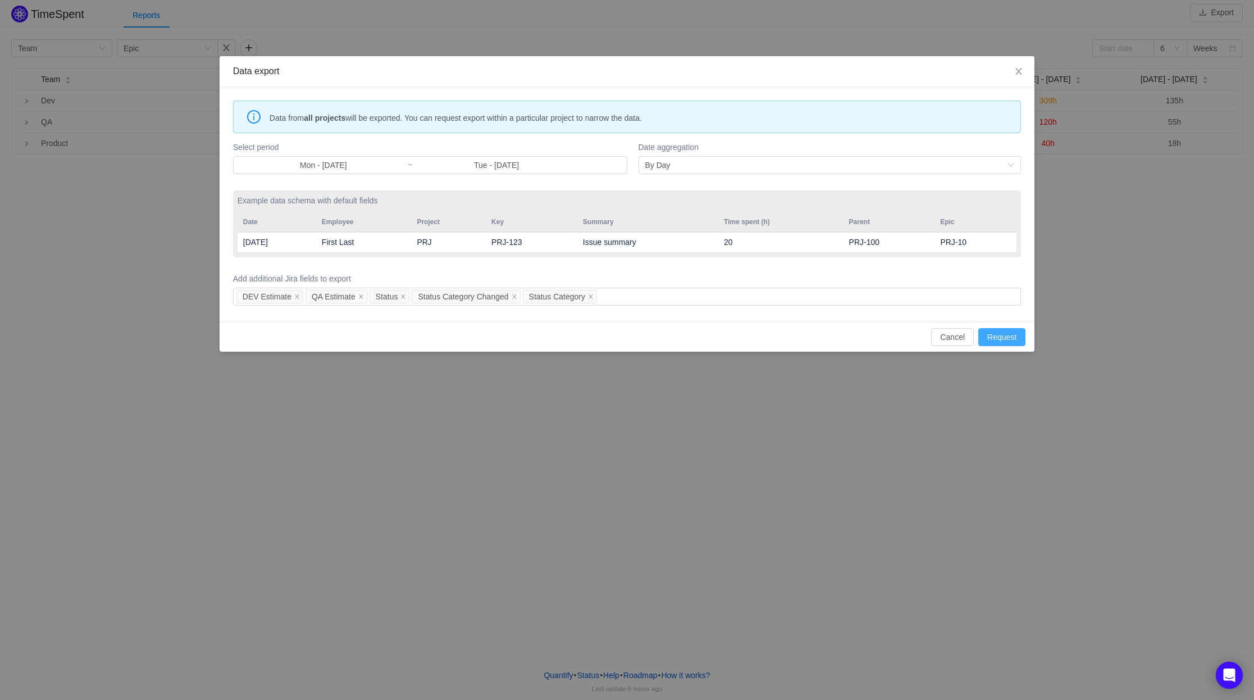
click at [994, 333] on button "Request" at bounding box center [1002, 337] width 47 height 18
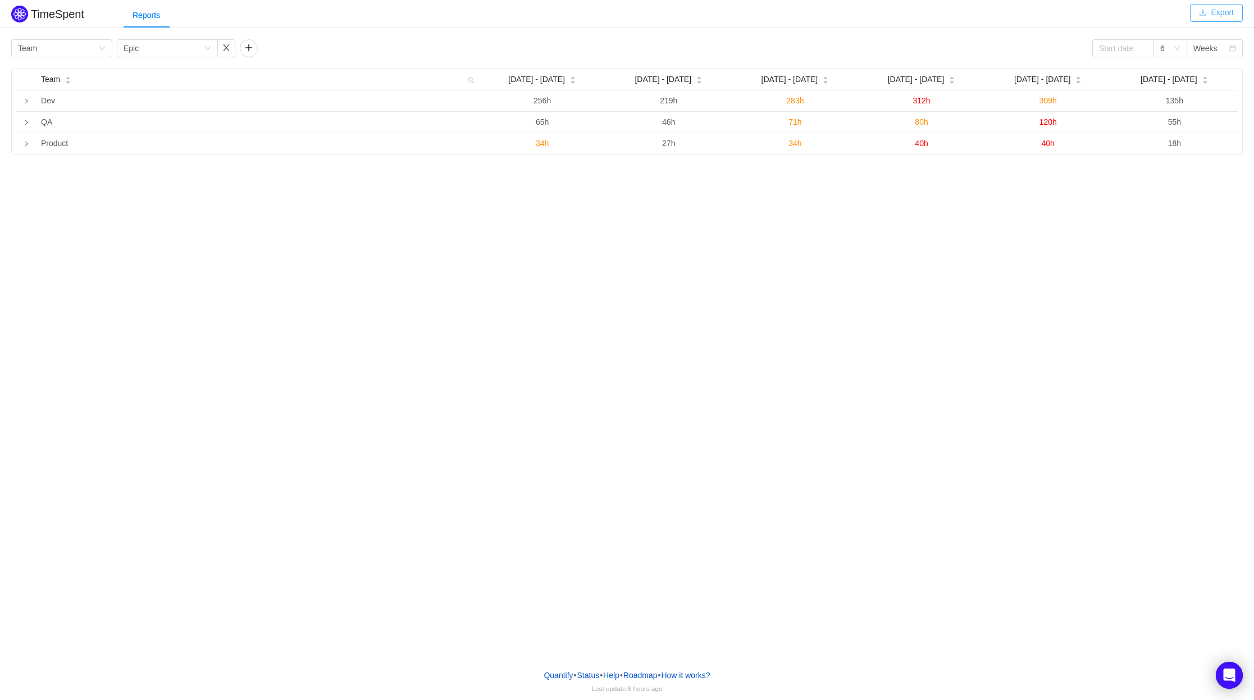
click at [1203, 13] on button "Export" at bounding box center [1216, 13] width 53 height 18
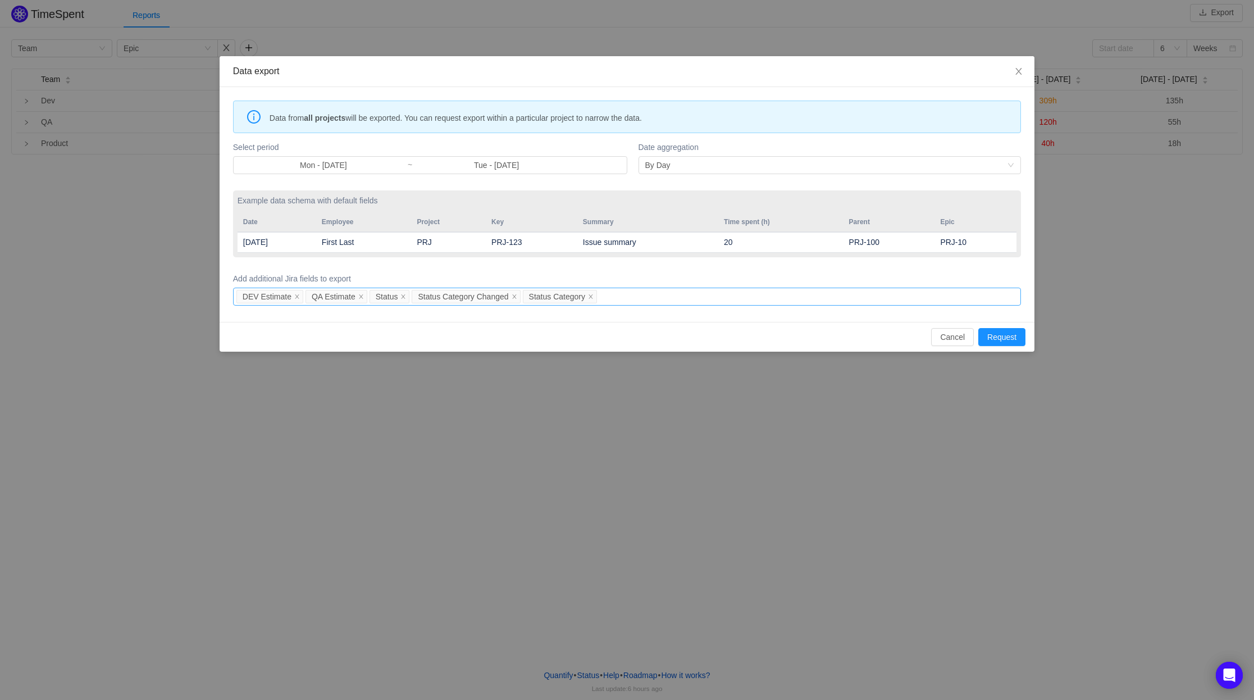
click at [812, 297] on div "DEV Estimate QA Estimate Status Status Category Changed Status Category" at bounding box center [625, 296] width 778 height 17
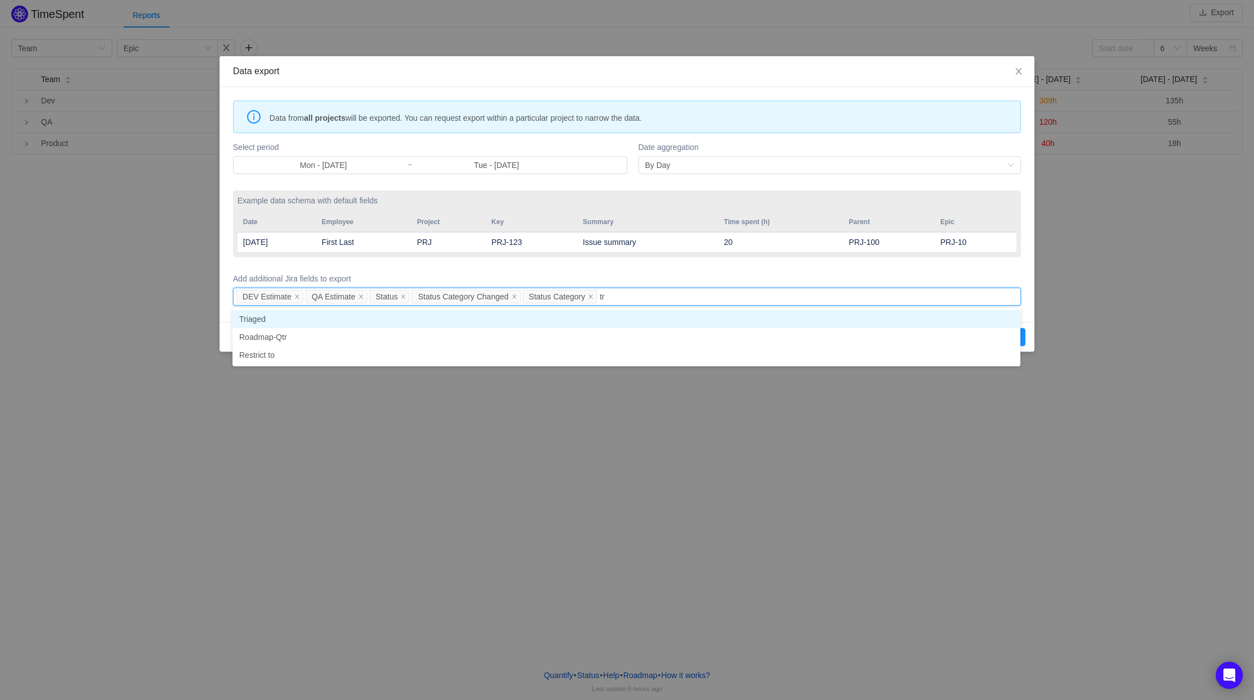
type input "t"
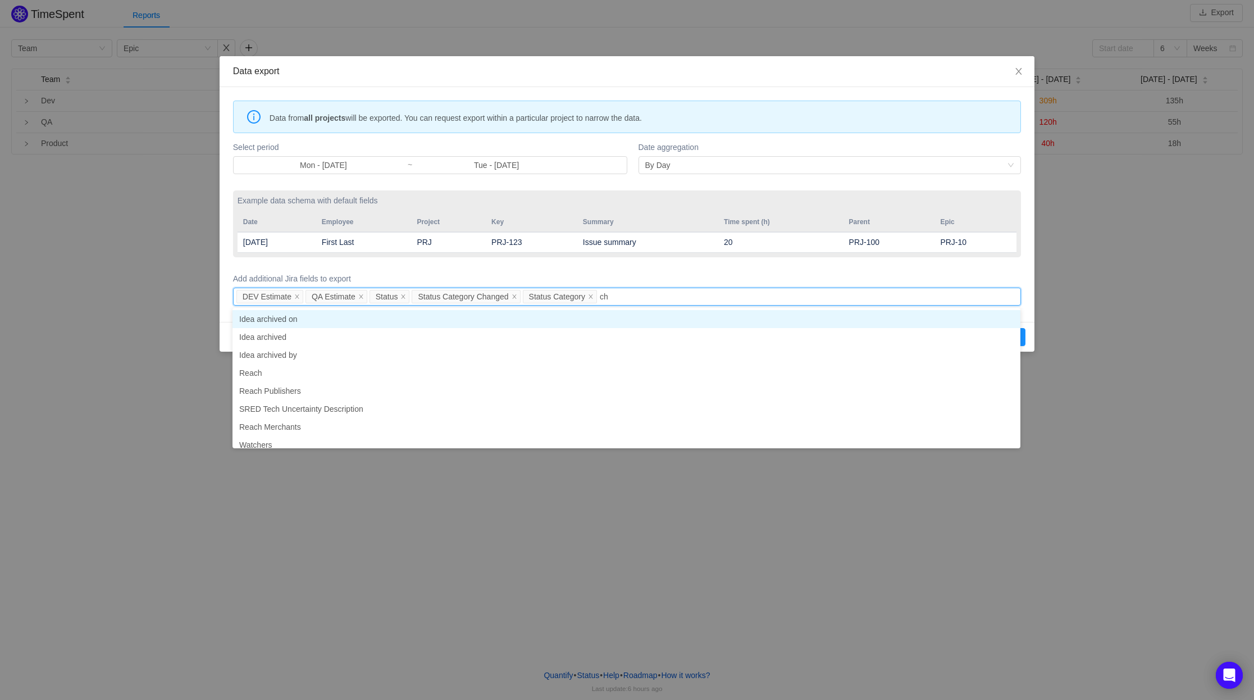
type input "c"
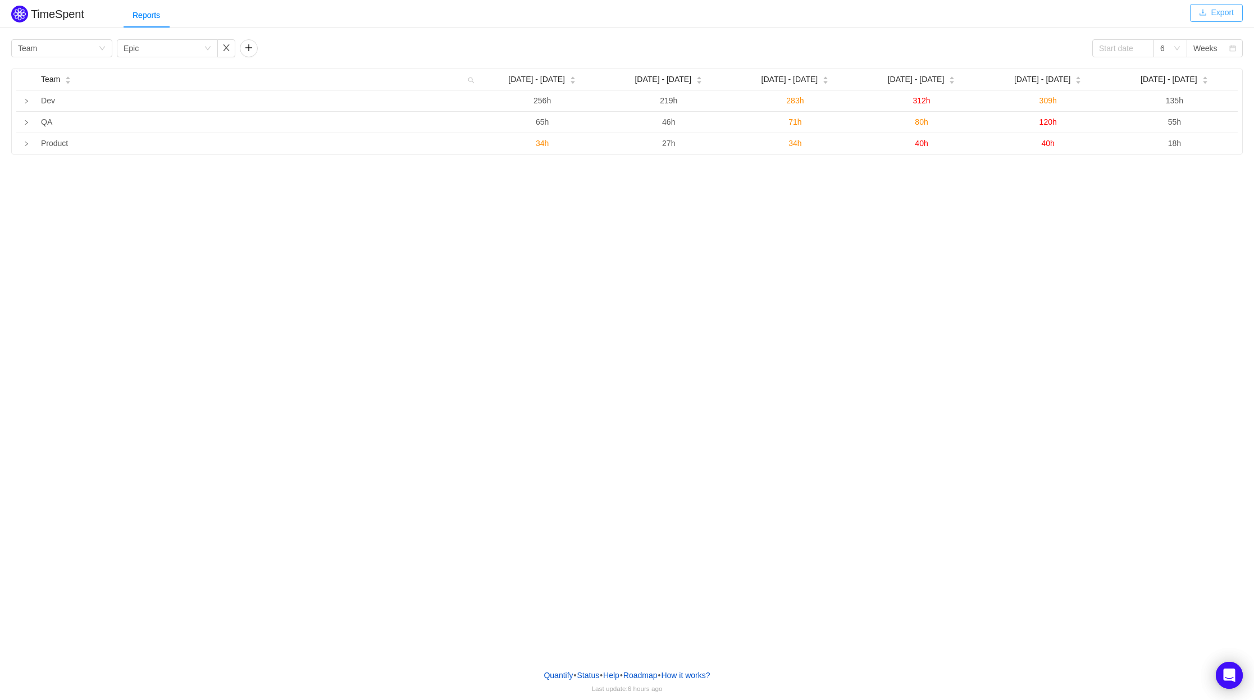
click at [1223, 21] on button "Export" at bounding box center [1216, 13] width 53 height 18
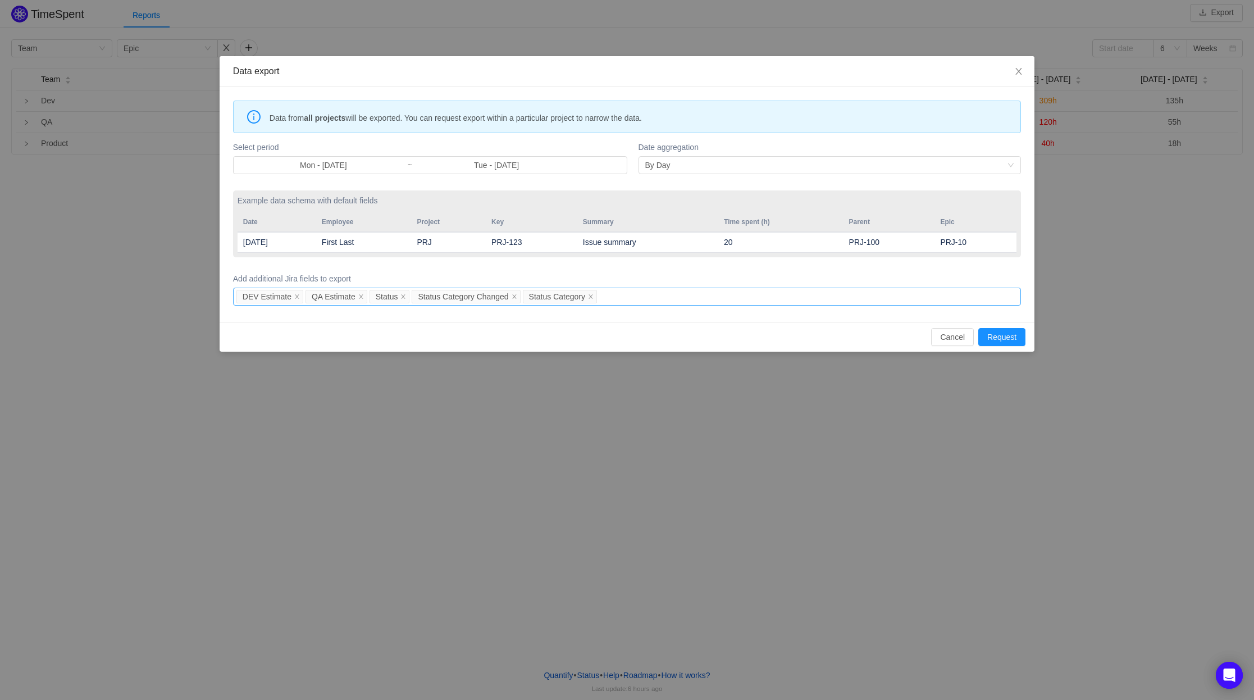
click at [644, 292] on div "DEV Estimate QA Estimate Status Status Category Changed Status Category" at bounding box center [625, 296] width 778 height 17
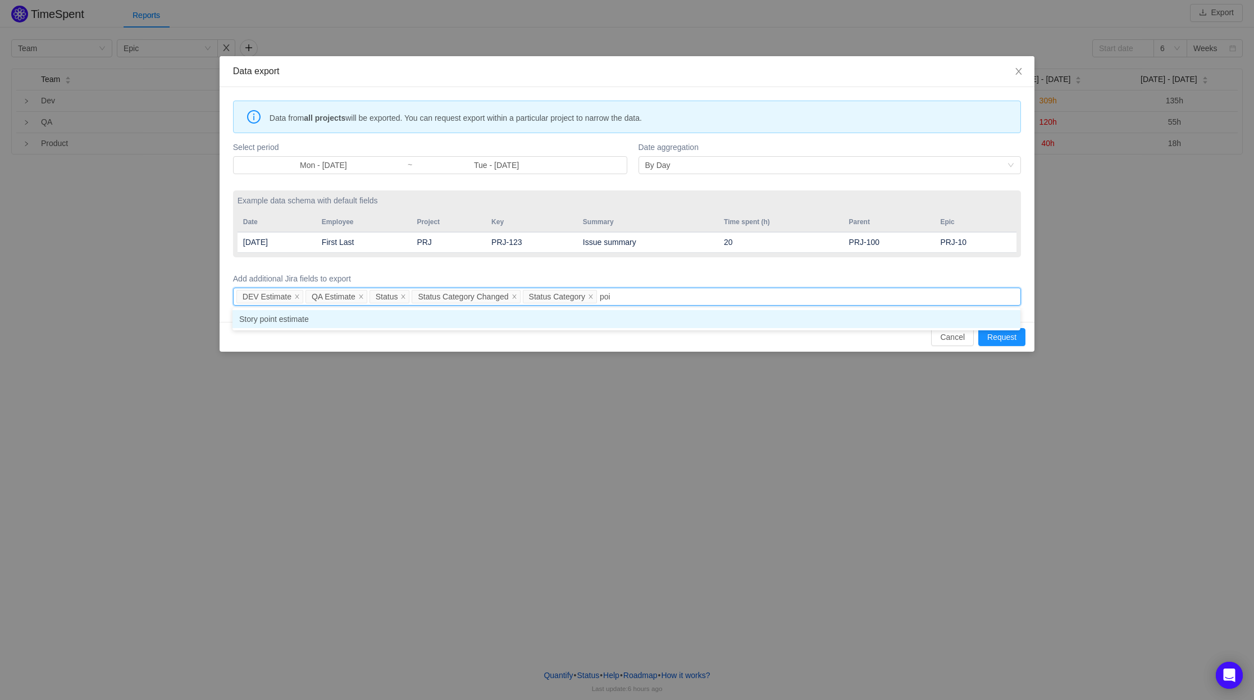
type input "poi"
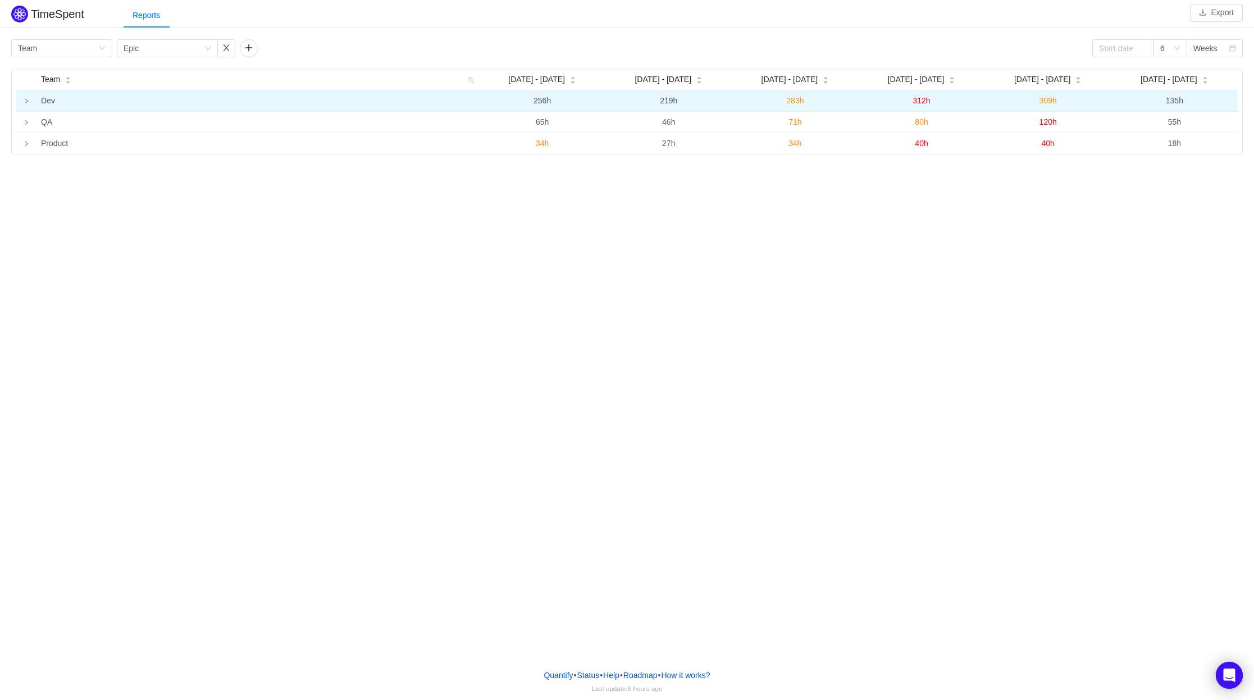
click at [28, 104] on icon "icon: right" at bounding box center [27, 101] width 6 height 6
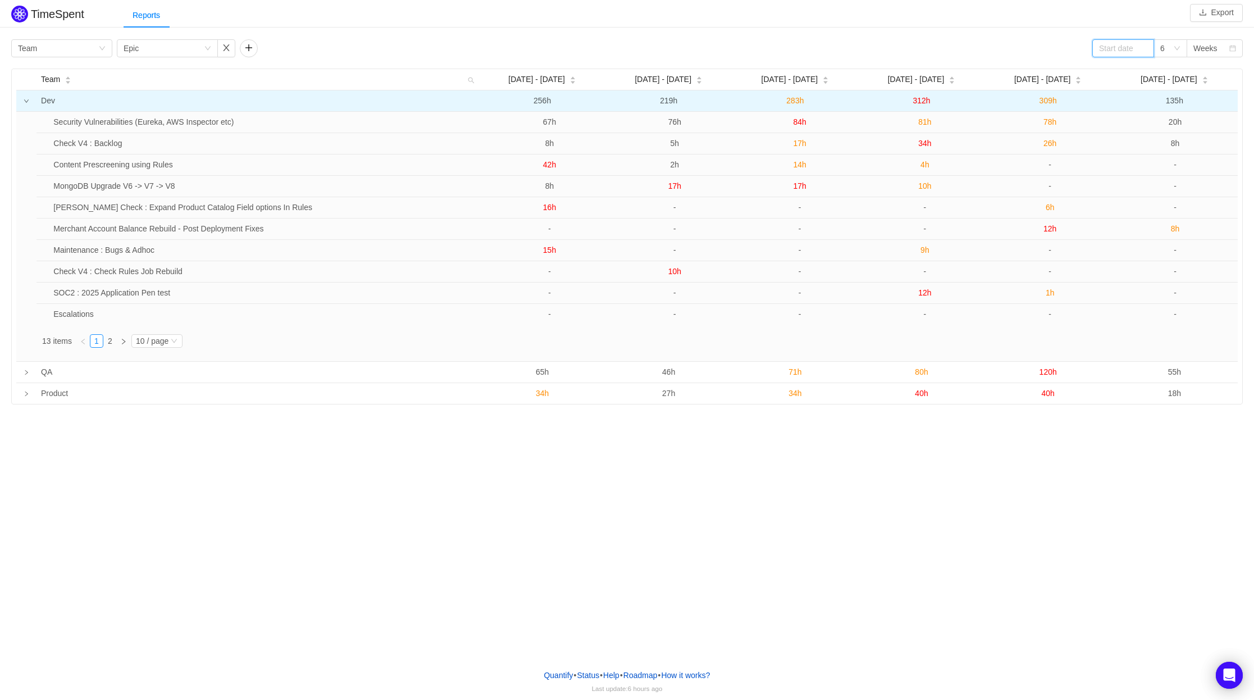
click at [1119, 46] on input at bounding box center [1124, 48] width 62 height 18
click at [1115, 50] on link at bounding box center [1114, 49] width 10 height 22
click at [1130, 92] on div "1" at bounding box center [1126, 90] width 13 height 13
type input "[DATE]"
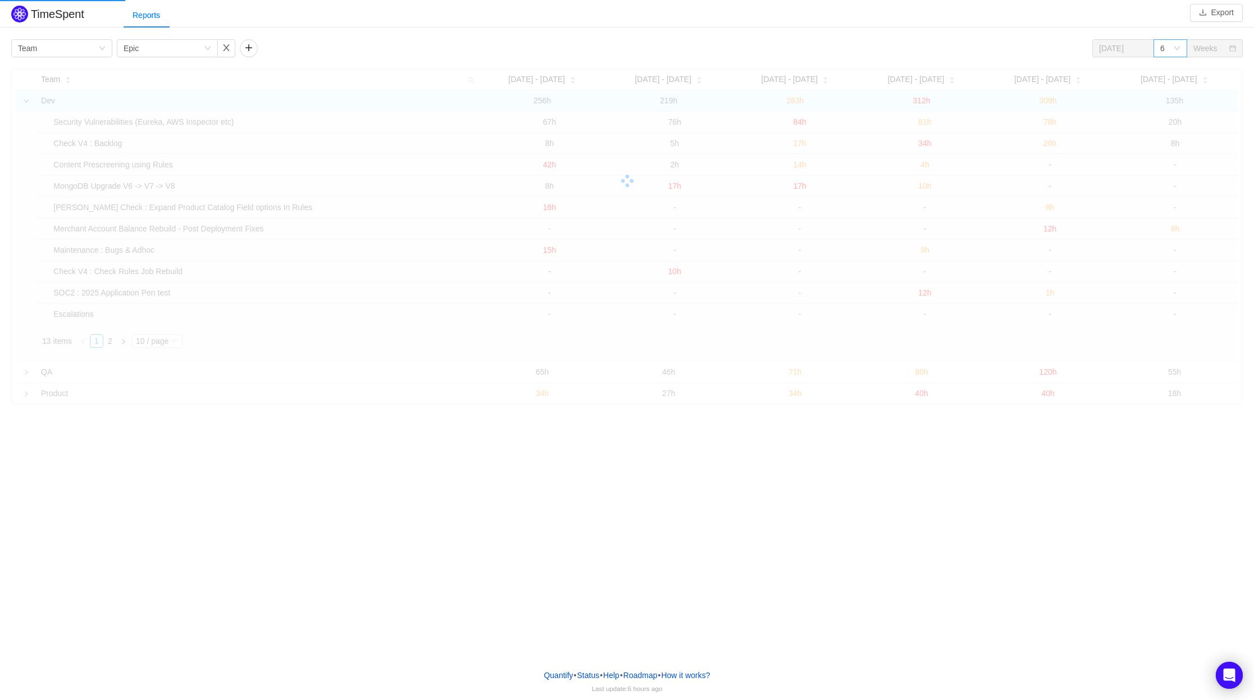
click at [1172, 48] on div "6" at bounding box center [1167, 48] width 13 height 17
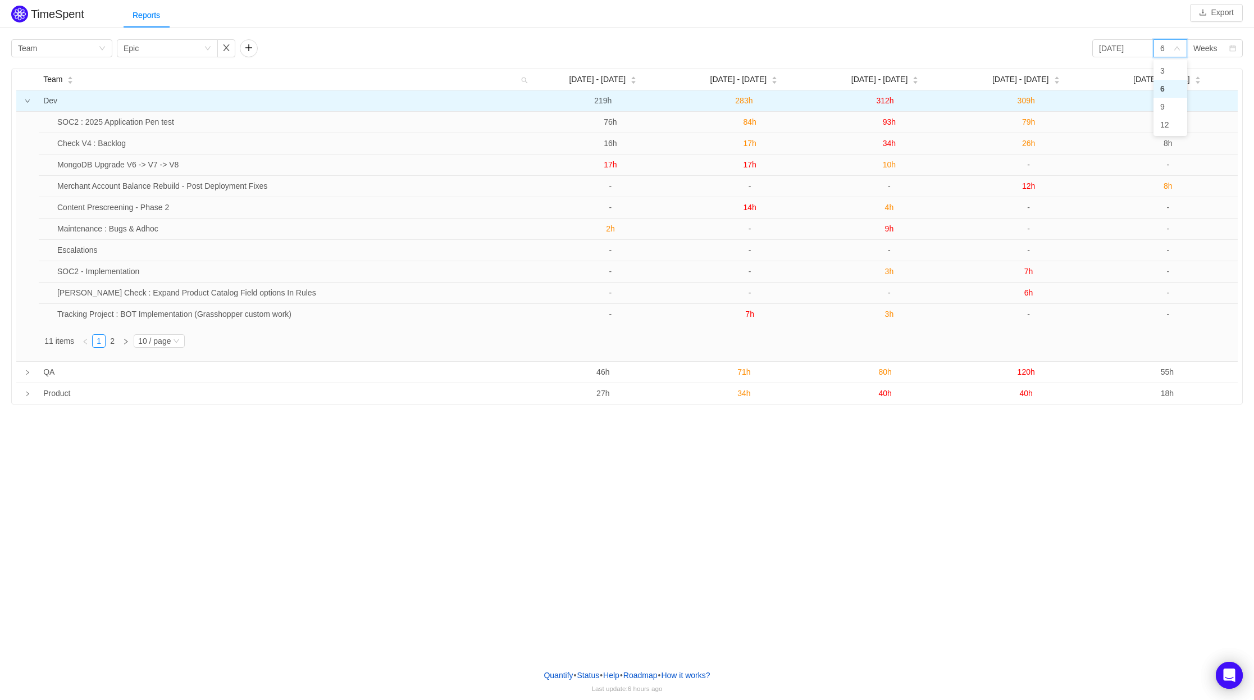
click at [1064, 33] on div "TimeSpent Export Reports Group by Team Group by Epic [DATE] 6 Weeks Team [DATE]…" at bounding box center [627, 204] width 1254 height 402
click at [1176, 49] on icon "icon: down" at bounding box center [1177, 48] width 7 height 7
click at [1050, 45] on div "Group by Team Group by Epic [DATE] 6 Weeks" at bounding box center [627, 48] width 1232 height 18
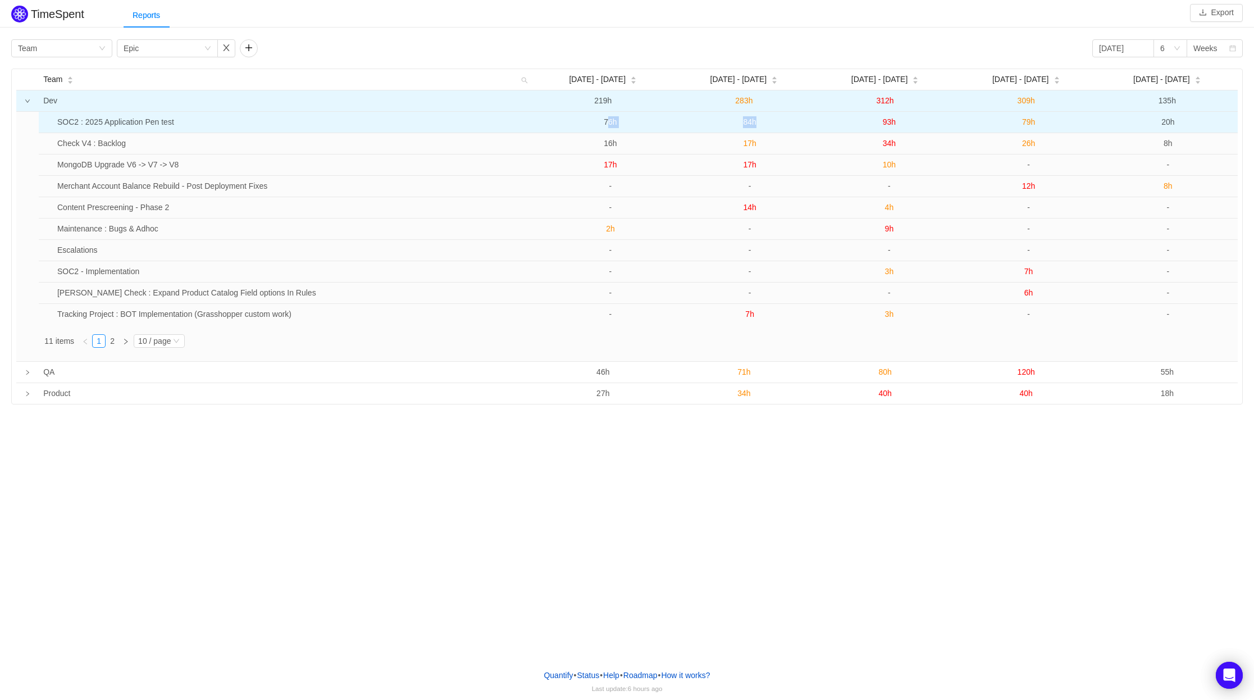
drag, startPoint x: 602, startPoint y: 125, endPoint x: 822, endPoint y: 123, distance: 220.2
click at [822, 123] on tr "SOC2 : 2025 Application Pen test 76h 84h 93h 79h 20h" at bounding box center [638, 122] width 1199 height 21
